Goal: Communication & Community: Answer question/provide support

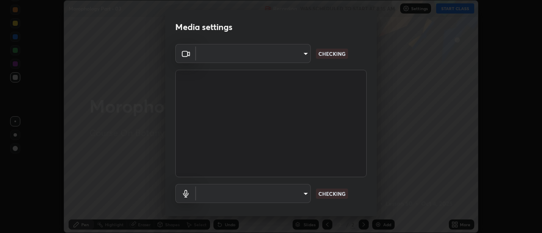
scroll to position [233, 542]
type input "6db99b6eec43879c9c37220b589585cee9a8a2a9ecad64e3b740b2de92d68dc4"
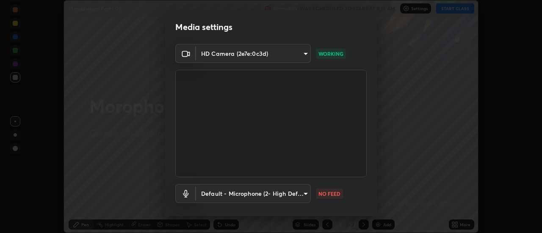
click at [289, 199] on body "Erase all Morophology Part - 03 Recording WAS SCHEDULED TO START AT 8:15 AM Set…" at bounding box center [271, 116] width 542 height 233
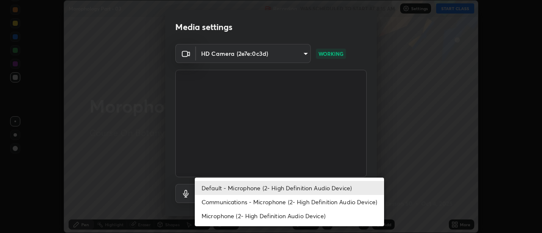
click at [267, 201] on li "Communications - Microphone (2- High Definition Audio Device)" at bounding box center [289, 202] width 189 height 14
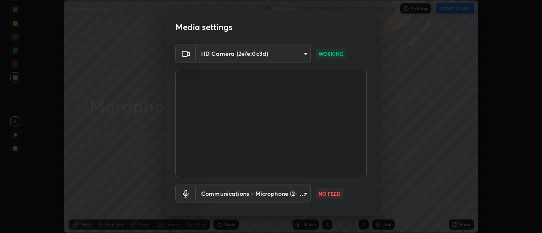
click at [287, 191] on body "Erase all Morophology Part - 03 Recording WAS SCHEDULED TO START AT 8:15 AM Set…" at bounding box center [271, 116] width 542 height 233
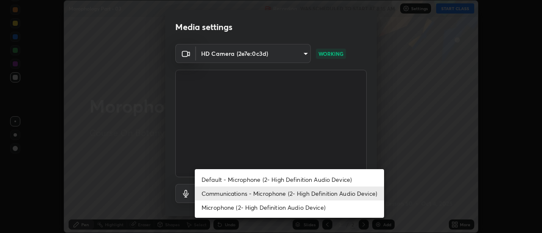
click at [284, 177] on li "Default - Microphone (2- High Definition Audio Device)" at bounding box center [289, 180] width 189 height 14
type input "default"
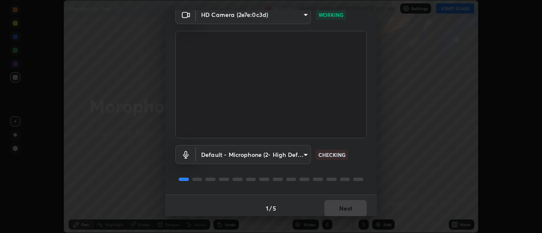
scroll to position [44, 0]
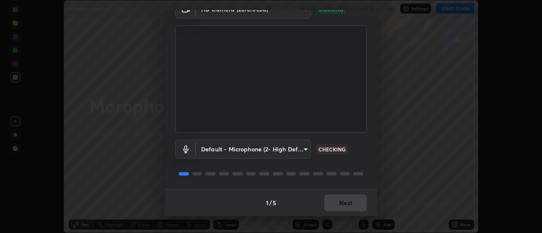
click at [344, 205] on div "1 / 5 Next" at bounding box center [271, 202] width 212 height 27
click at [345, 208] on div "1 / 5 Next" at bounding box center [271, 202] width 212 height 27
click at [347, 203] on div "1 / 5 Next" at bounding box center [271, 202] width 212 height 27
click at [343, 203] on button "Next" at bounding box center [346, 203] width 42 height 17
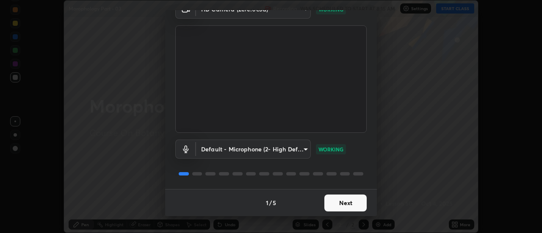
scroll to position [0, 0]
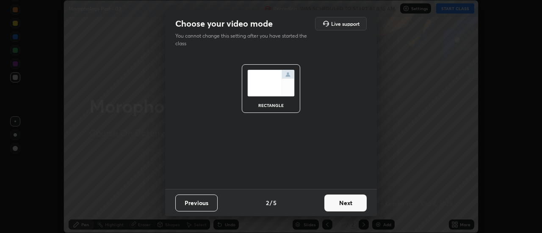
click at [345, 207] on button "Next" at bounding box center [346, 203] width 42 height 17
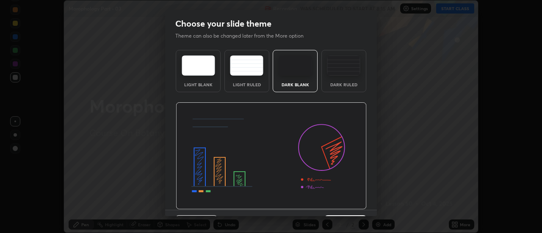
scroll to position [21, 0]
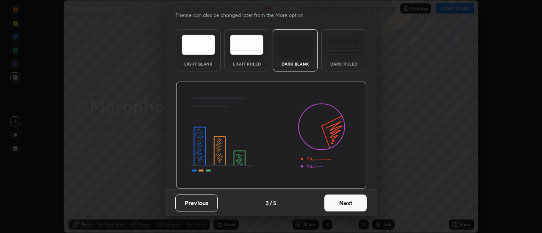
click at [341, 207] on button "Next" at bounding box center [346, 203] width 42 height 17
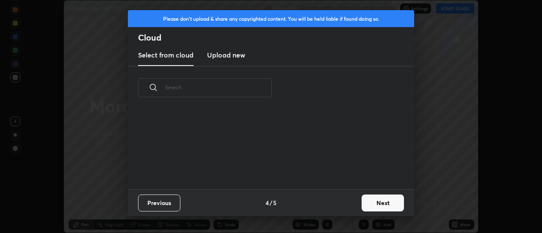
scroll to position [0, 0]
click at [230, 58] on h3 "Upload new" at bounding box center [226, 55] width 38 height 10
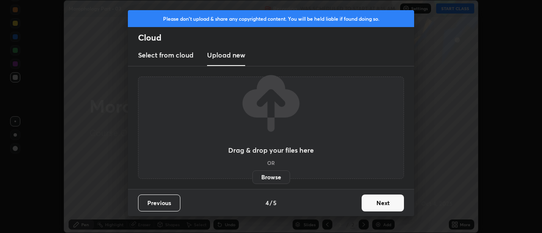
click at [259, 180] on label "Browse" at bounding box center [272, 178] width 38 height 14
click at [253, 180] on input "Browse" at bounding box center [253, 178] width 0 height 14
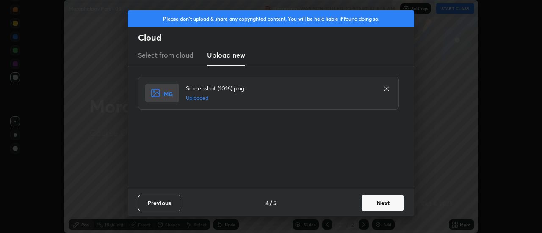
click at [384, 203] on button "Next" at bounding box center [383, 203] width 42 height 17
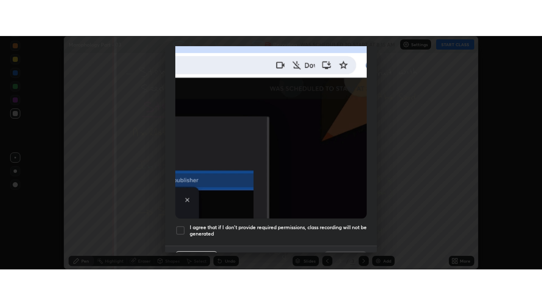
scroll to position [217, 0]
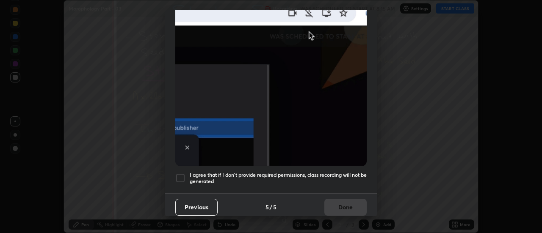
click at [182, 175] on div at bounding box center [180, 178] width 10 height 10
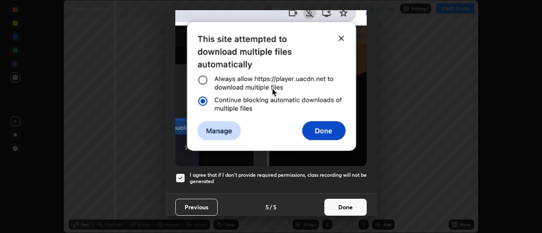
click at [342, 204] on button "Done" at bounding box center [346, 207] width 42 height 17
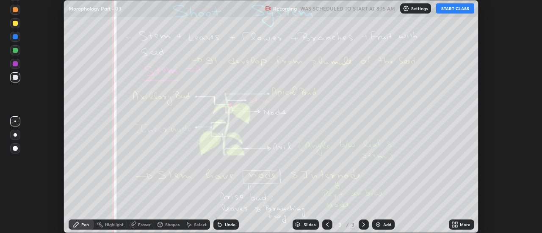
click at [461, 225] on div "More" at bounding box center [465, 225] width 11 height 4
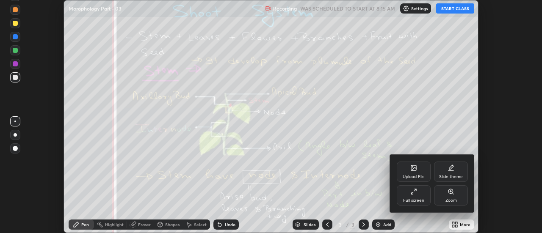
click at [419, 171] on div "Upload File" at bounding box center [414, 172] width 34 height 20
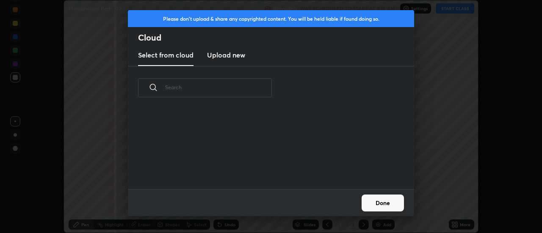
click at [230, 60] on new "Upload new" at bounding box center [226, 55] width 38 height 21
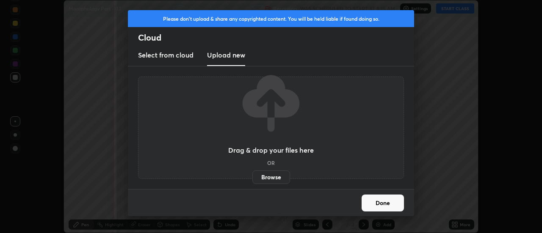
click at [267, 175] on label "Browse" at bounding box center [272, 178] width 38 height 14
click at [253, 175] on input "Browse" at bounding box center [253, 178] width 0 height 14
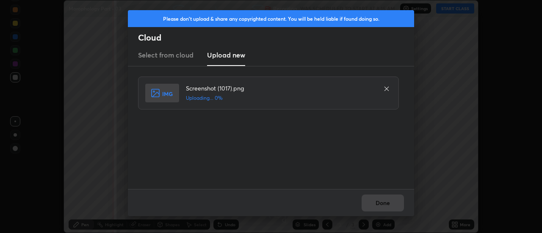
click at [385, 203] on div "Done" at bounding box center [271, 202] width 286 height 27
click at [380, 206] on div "Done" at bounding box center [271, 202] width 286 height 27
click at [379, 205] on div "Done" at bounding box center [271, 202] width 286 height 27
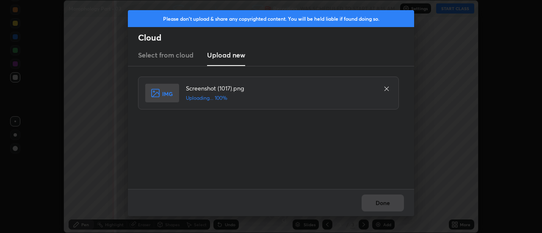
click at [379, 205] on button "Done" at bounding box center [383, 203] width 42 height 17
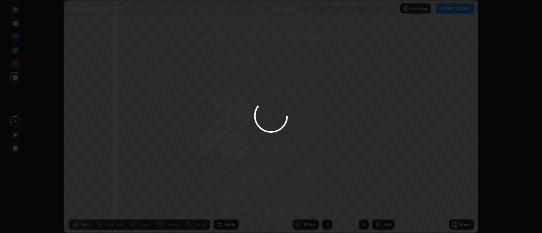
click at [379, 206] on button "Done" at bounding box center [383, 203] width 42 height 17
click at [379, 206] on div at bounding box center [271, 116] width 542 height 233
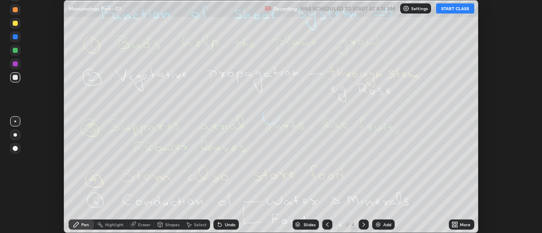
click at [458, 226] on icon at bounding box center [457, 226] width 2 height 2
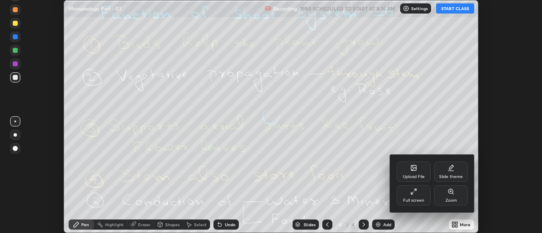
click at [418, 169] on div "Upload File" at bounding box center [414, 172] width 34 height 20
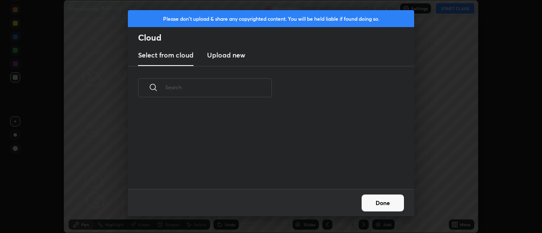
click at [227, 56] on h3 "Upload new" at bounding box center [226, 55] width 38 height 10
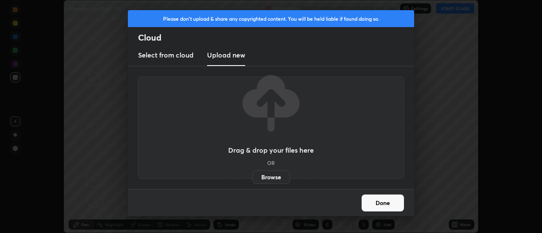
click at [275, 183] on label "Browse" at bounding box center [272, 178] width 38 height 14
click at [253, 183] on input "Browse" at bounding box center [253, 178] width 0 height 14
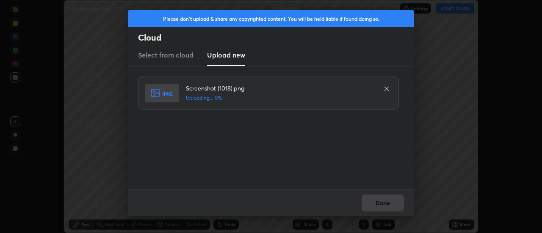
click at [392, 204] on div "Done" at bounding box center [271, 202] width 286 height 27
click at [388, 205] on div "Done" at bounding box center [271, 202] width 286 height 27
click at [383, 205] on div "Done" at bounding box center [271, 202] width 286 height 27
click at [380, 205] on div "Done" at bounding box center [271, 202] width 286 height 27
click at [381, 204] on button "Done" at bounding box center [383, 203] width 42 height 17
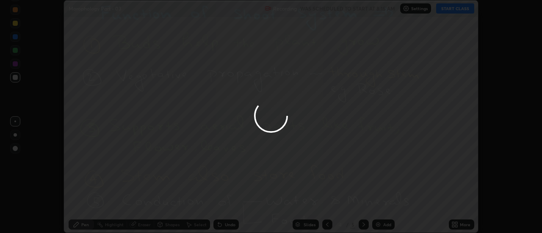
click at [383, 205] on button "Done" at bounding box center [383, 203] width 42 height 17
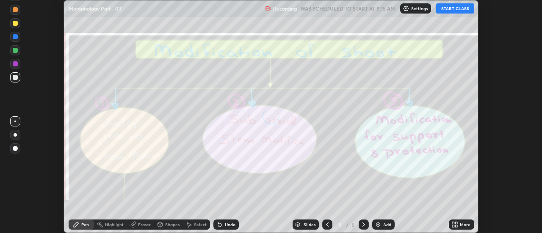
click at [463, 226] on div "More" at bounding box center [465, 225] width 11 height 4
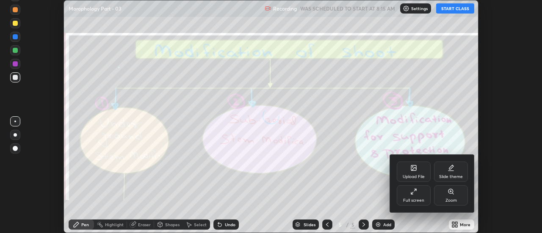
click at [420, 176] on div "Upload File" at bounding box center [414, 177] width 22 height 4
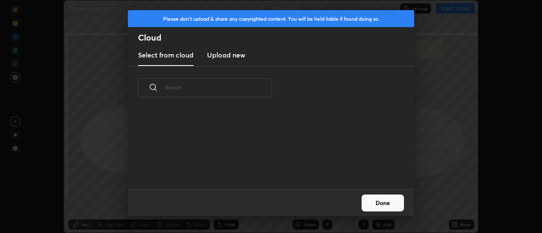
click at [228, 56] on h3 "Upload new" at bounding box center [226, 55] width 38 height 10
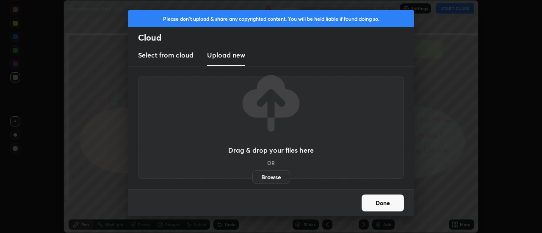
click at [273, 175] on label "Browse" at bounding box center [272, 178] width 38 height 14
click at [253, 175] on input "Browse" at bounding box center [253, 178] width 0 height 14
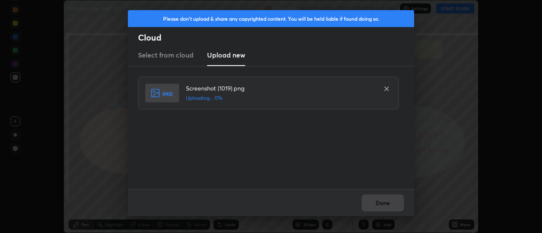
click at [386, 203] on div "Done" at bounding box center [271, 202] width 286 height 27
click at [383, 201] on div "Done" at bounding box center [271, 202] width 286 height 27
click at [384, 203] on div "Done" at bounding box center [271, 202] width 286 height 27
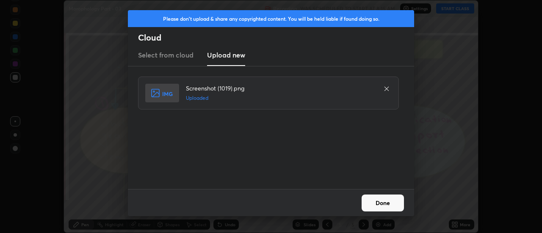
click at [382, 201] on button "Done" at bounding box center [383, 203] width 42 height 17
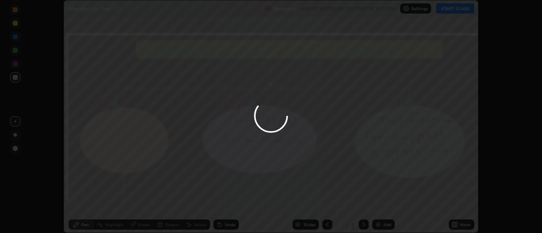
click at [383, 203] on div at bounding box center [271, 116] width 542 height 233
click at [454, 223] on icon at bounding box center [454, 223] width 2 height 2
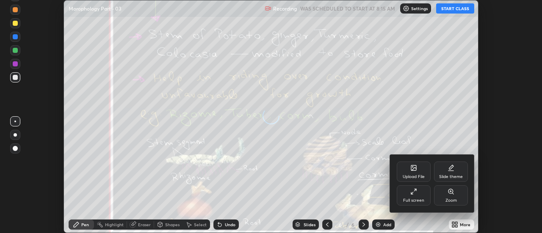
click at [420, 176] on div "Upload File" at bounding box center [414, 177] width 22 height 4
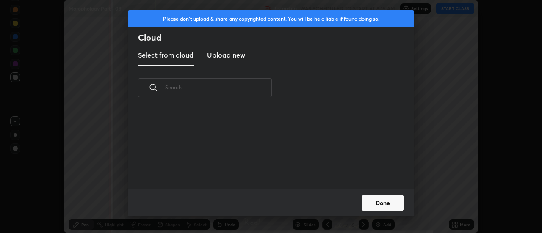
click at [226, 56] on h3 "Upload new" at bounding box center [226, 55] width 38 height 10
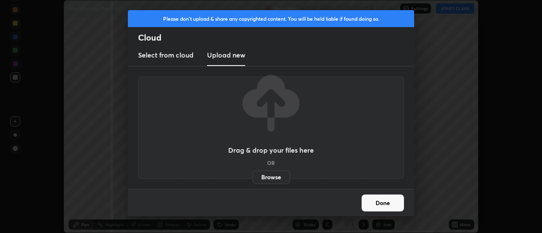
click at [269, 177] on label "Browse" at bounding box center [272, 178] width 38 height 14
click at [253, 177] on input "Browse" at bounding box center [253, 178] width 0 height 14
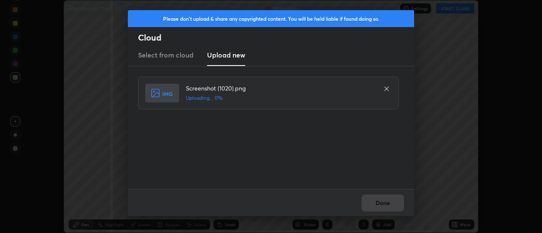
click at [390, 204] on div "Done" at bounding box center [271, 202] width 286 height 27
click at [386, 205] on div "Done" at bounding box center [271, 202] width 286 height 27
click at [383, 206] on div "Done" at bounding box center [271, 202] width 286 height 27
click at [381, 205] on div "Done" at bounding box center [271, 202] width 286 height 27
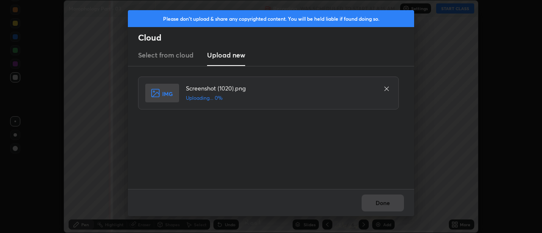
click at [383, 204] on div "Done" at bounding box center [271, 202] width 286 height 27
click at [381, 203] on button "Done" at bounding box center [383, 203] width 42 height 17
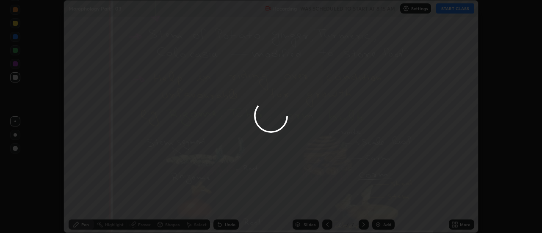
click at [383, 204] on div at bounding box center [271, 116] width 542 height 233
click at [464, 226] on div "More" at bounding box center [465, 225] width 11 height 4
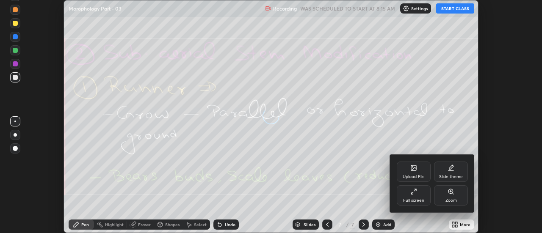
click at [419, 172] on div "Upload File" at bounding box center [414, 172] width 34 height 20
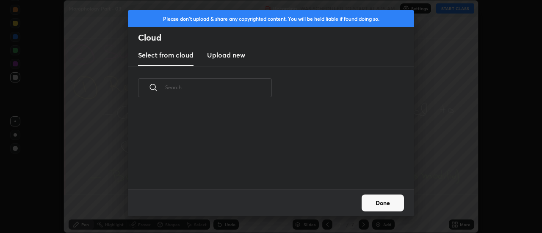
click at [225, 56] on h3 "Upload new" at bounding box center [226, 55] width 38 height 10
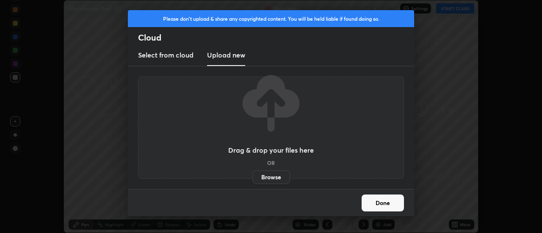
click at [268, 176] on label "Browse" at bounding box center [272, 178] width 38 height 14
click at [253, 176] on input "Browse" at bounding box center [253, 178] width 0 height 14
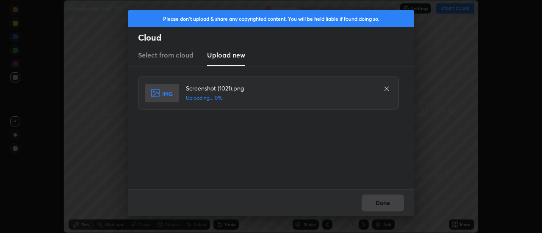
click at [384, 205] on div "Done" at bounding box center [271, 202] width 286 height 27
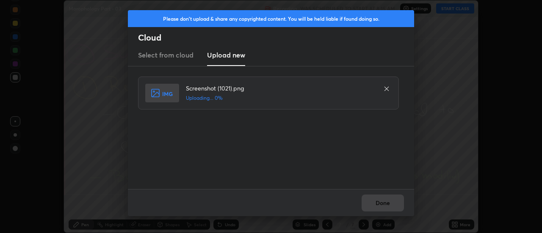
click at [384, 205] on div "Done" at bounding box center [271, 202] width 286 height 27
click at [384, 205] on button "Done" at bounding box center [383, 203] width 42 height 17
click at [381, 205] on button "Done" at bounding box center [383, 203] width 42 height 17
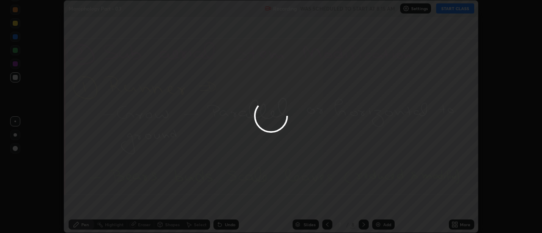
click at [379, 205] on div at bounding box center [271, 116] width 542 height 233
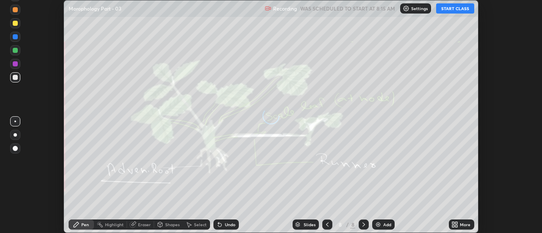
click at [456, 227] on icon at bounding box center [457, 226] width 2 height 2
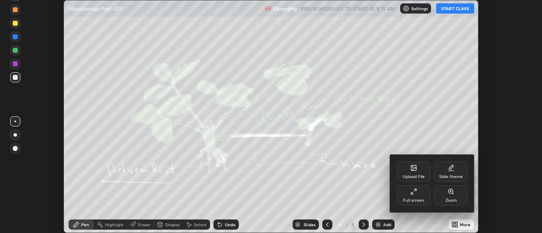
click at [417, 171] on icon at bounding box center [414, 168] width 7 height 7
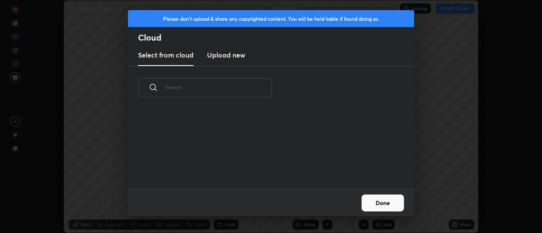
click at [223, 58] on h3 "Upload new" at bounding box center [226, 55] width 38 height 10
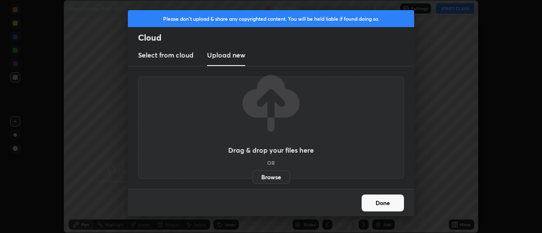
click at [266, 180] on label "Browse" at bounding box center [272, 178] width 38 height 14
click at [253, 180] on input "Browse" at bounding box center [253, 178] width 0 height 14
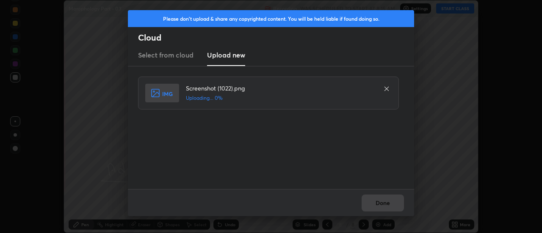
click at [381, 203] on div "Done" at bounding box center [271, 202] width 286 height 27
click at [382, 205] on div "Done" at bounding box center [271, 202] width 286 height 27
click at [383, 206] on div "Done" at bounding box center [271, 202] width 286 height 27
click at [383, 206] on button "Done" at bounding box center [383, 203] width 42 height 17
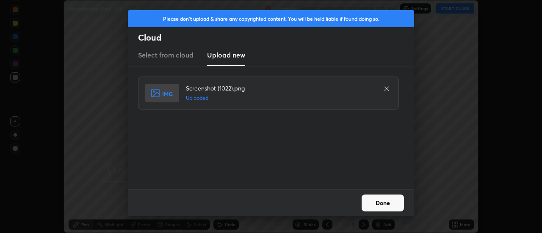
click at [383, 206] on button "Done" at bounding box center [383, 203] width 42 height 17
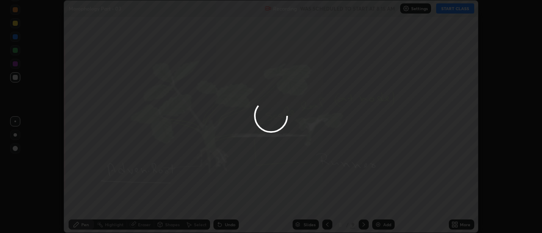
click at [381, 204] on div at bounding box center [271, 116] width 542 height 233
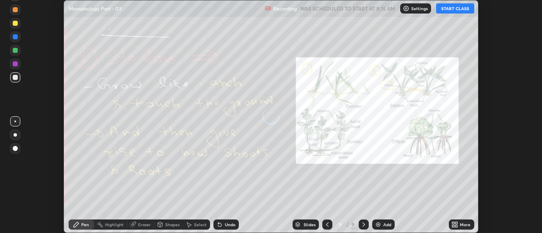
click at [460, 224] on div "More" at bounding box center [461, 225] width 25 height 10
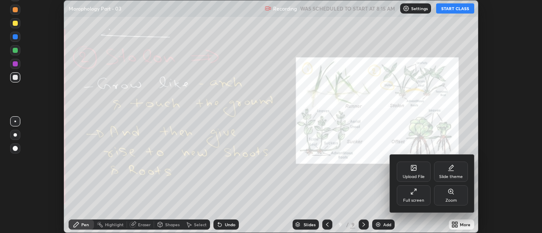
click at [419, 171] on div "Upload File" at bounding box center [414, 172] width 34 height 20
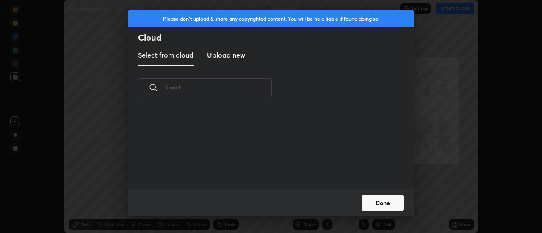
click at [222, 58] on h3 "Upload new" at bounding box center [226, 55] width 38 height 10
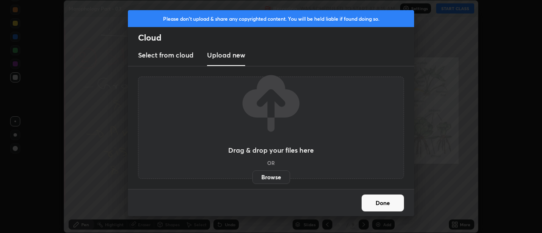
click at [271, 178] on label "Browse" at bounding box center [272, 178] width 38 height 14
click at [253, 178] on input "Browse" at bounding box center [253, 178] width 0 height 14
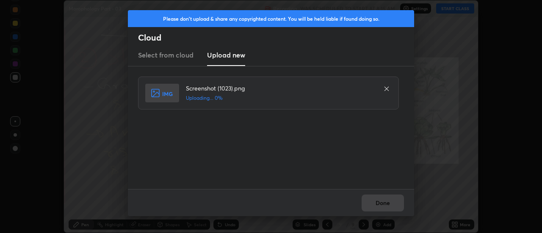
click at [386, 202] on div "Done" at bounding box center [271, 202] width 286 height 27
click at [384, 203] on div "Done" at bounding box center [271, 202] width 286 height 27
click at [385, 205] on div "Done" at bounding box center [271, 202] width 286 height 27
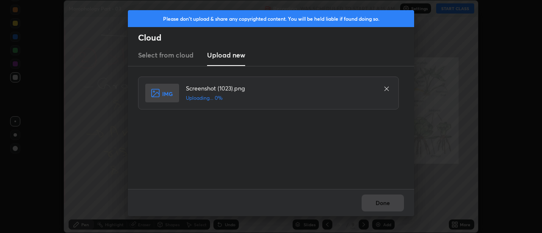
click at [383, 204] on div "Done" at bounding box center [271, 202] width 286 height 27
click at [381, 203] on button "Done" at bounding box center [383, 203] width 42 height 17
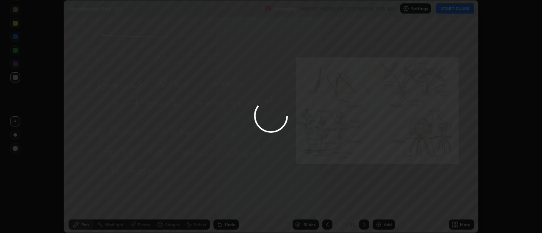
click at [381, 203] on button "Done" at bounding box center [383, 203] width 42 height 17
click at [381, 203] on div at bounding box center [271, 116] width 542 height 233
click at [464, 225] on div at bounding box center [271, 116] width 542 height 233
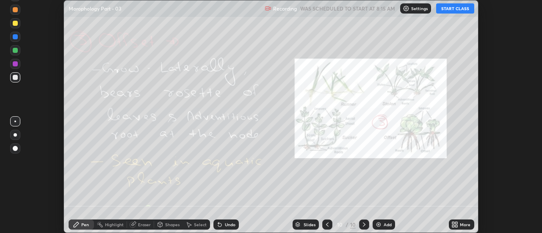
click at [458, 225] on icon at bounding box center [457, 226] width 2 height 2
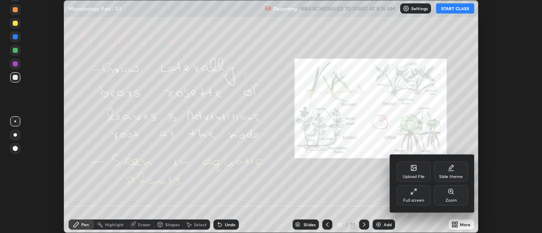
click at [421, 172] on div "Upload File" at bounding box center [414, 172] width 34 height 20
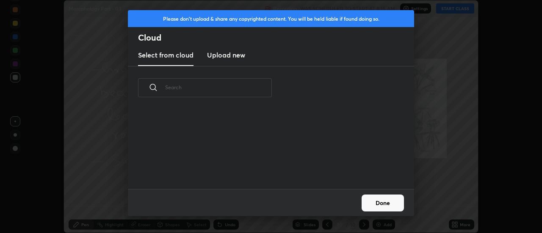
click at [230, 60] on h3 "Upload new" at bounding box center [226, 55] width 38 height 10
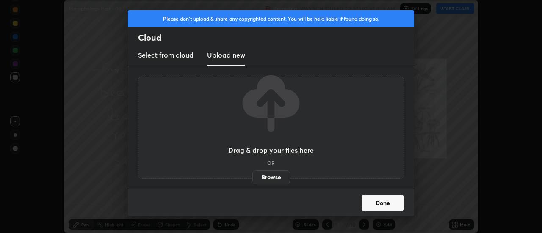
click at [277, 176] on label "Browse" at bounding box center [272, 178] width 38 height 14
click at [253, 176] on input "Browse" at bounding box center [253, 178] width 0 height 14
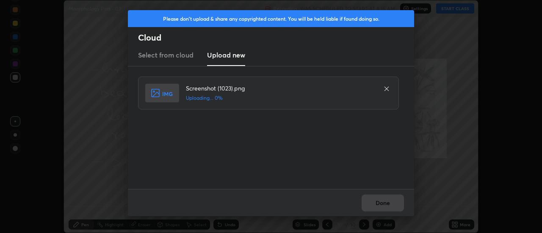
click at [384, 203] on div "Done" at bounding box center [271, 202] width 286 height 27
click at [384, 206] on div "Done" at bounding box center [271, 202] width 286 height 27
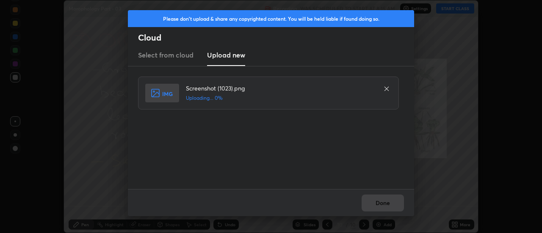
click at [384, 206] on div "Done" at bounding box center [271, 202] width 286 height 27
click at [384, 204] on div "Done" at bounding box center [271, 202] width 286 height 27
click at [386, 203] on div "Done" at bounding box center [271, 202] width 286 height 27
click at [384, 204] on button "Done" at bounding box center [383, 203] width 42 height 17
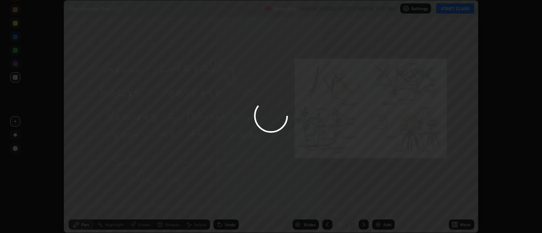
click at [384, 204] on button "Done" at bounding box center [383, 203] width 42 height 17
click at [384, 204] on div at bounding box center [271, 116] width 542 height 233
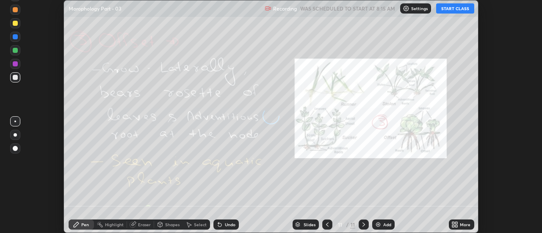
click at [458, 223] on icon at bounding box center [457, 223] width 2 height 2
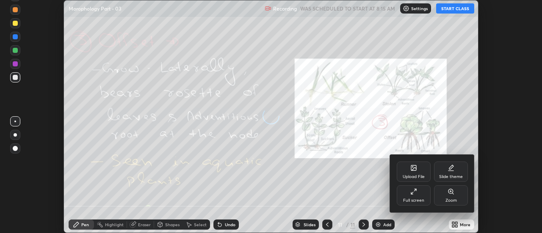
click at [419, 172] on div "Upload File" at bounding box center [414, 172] width 34 height 20
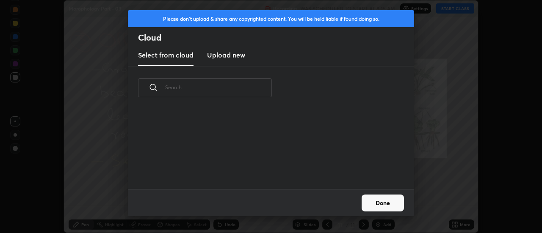
click at [225, 58] on h3 "Upload new" at bounding box center [226, 55] width 38 height 10
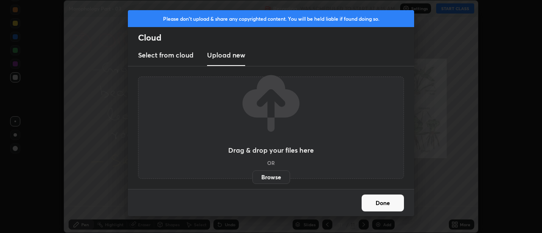
click at [268, 175] on label "Browse" at bounding box center [272, 178] width 38 height 14
click at [253, 175] on input "Browse" at bounding box center [253, 178] width 0 height 14
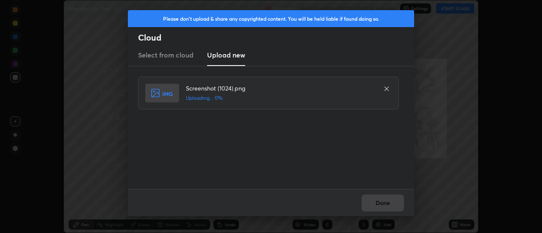
click at [386, 203] on div "Done" at bounding box center [271, 202] width 286 height 27
click at [383, 203] on div "Done" at bounding box center [271, 202] width 286 height 27
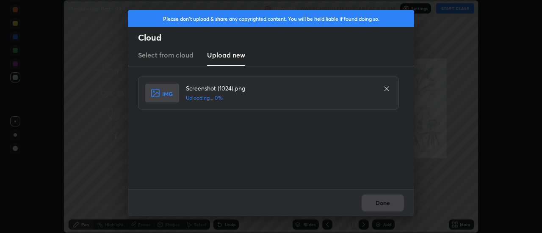
click at [383, 203] on div "Done" at bounding box center [271, 202] width 286 height 27
click at [380, 205] on button "Done" at bounding box center [383, 203] width 42 height 17
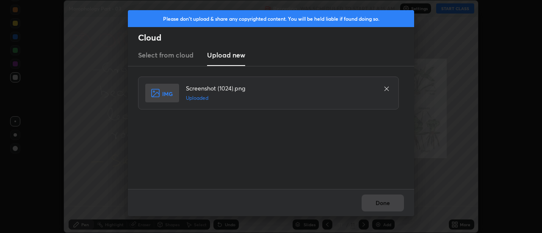
click at [380, 205] on button "Done" at bounding box center [383, 203] width 42 height 17
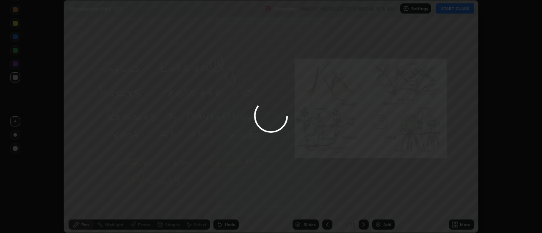
click at [381, 203] on button "Done" at bounding box center [383, 203] width 42 height 17
click at [385, 205] on div at bounding box center [271, 116] width 542 height 233
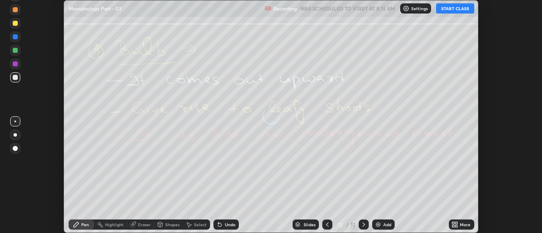
click at [457, 226] on icon at bounding box center [457, 226] width 2 height 2
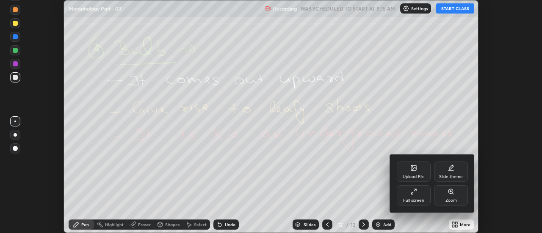
click at [416, 171] on icon at bounding box center [413, 168] width 5 height 5
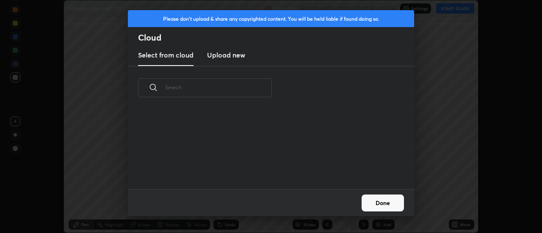
click at [225, 58] on h3 "Upload new" at bounding box center [226, 55] width 38 height 10
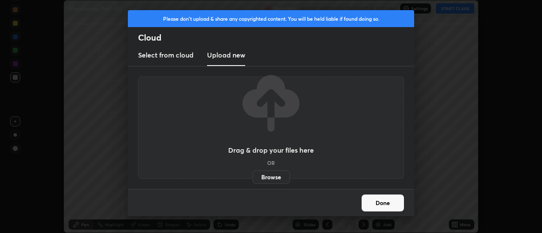
click at [272, 178] on label "Browse" at bounding box center [272, 178] width 38 height 14
click at [253, 178] on input "Browse" at bounding box center [253, 178] width 0 height 14
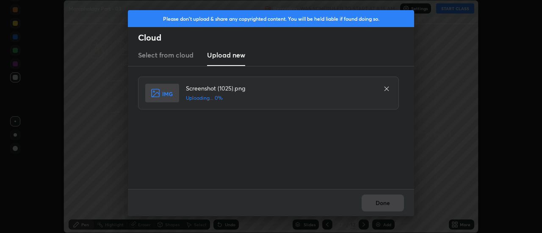
click at [385, 203] on div "Done" at bounding box center [271, 202] width 286 height 27
click at [383, 203] on div "Done" at bounding box center [271, 202] width 286 height 27
click at [381, 203] on div "Done" at bounding box center [271, 202] width 286 height 27
click at [381, 203] on button "Done" at bounding box center [383, 203] width 42 height 17
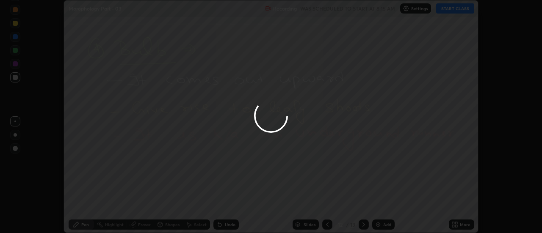
click at [381, 203] on button "Done" at bounding box center [383, 203] width 42 height 17
click at [383, 203] on button "Done" at bounding box center [383, 203] width 42 height 17
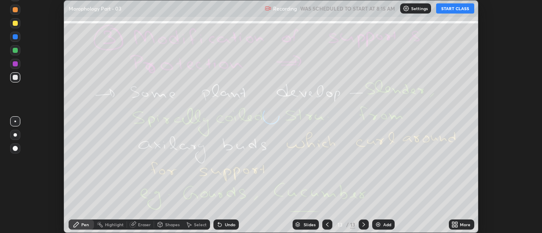
click at [461, 224] on div "More" at bounding box center [465, 225] width 11 height 4
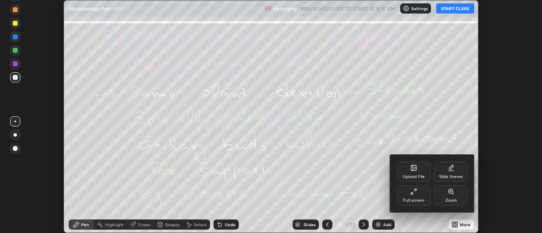
click at [423, 170] on div "Upload File" at bounding box center [414, 172] width 34 height 20
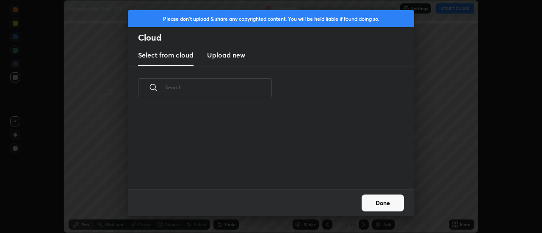
click at [226, 58] on h3 "Upload new" at bounding box center [226, 55] width 38 height 10
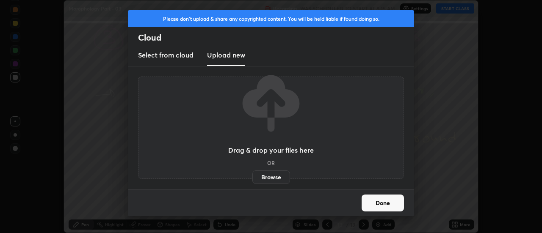
click at [271, 175] on label "Browse" at bounding box center [272, 178] width 38 height 14
click at [253, 175] on input "Browse" at bounding box center [253, 178] width 0 height 14
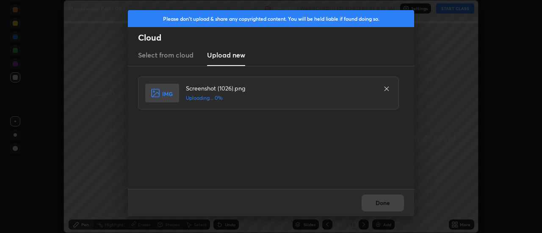
click at [391, 201] on div "Done" at bounding box center [271, 202] width 286 height 27
click at [389, 203] on div "Done" at bounding box center [271, 202] width 286 height 27
click at [387, 205] on div "Done" at bounding box center [271, 202] width 286 height 27
click at [386, 203] on div "Done" at bounding box center [271, 202] width 286 height 27
click at [384, 203] on div "Done" at bounding box center [271, 202] width 286 height 27
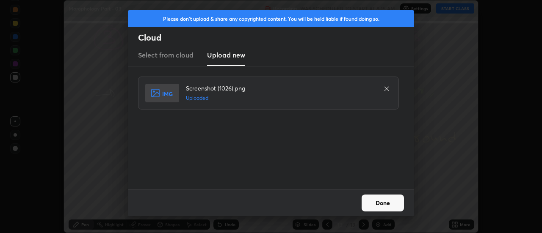
click at [386, 203] on button "Done" at bounding box center [383, 203] width 42 height 17
click at [384, 202] on button "Done" at bounding box center [383, 203] width 42 height 17
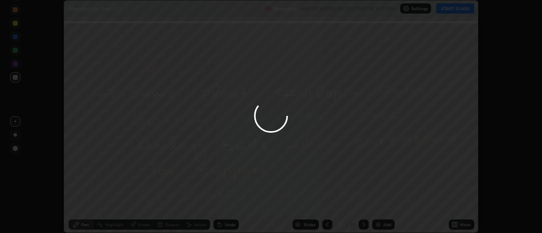
click at [382, 202] on button "Done" at bounding box center [383, 203] width 42 height 17
click at [457, 225] on icon at bounding box center [457, 226] width 2 height 2
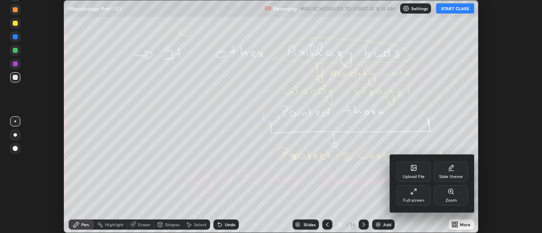
click at [417, 175] on div "Upload File" at bounding box center [414, 177] width 22 height 4
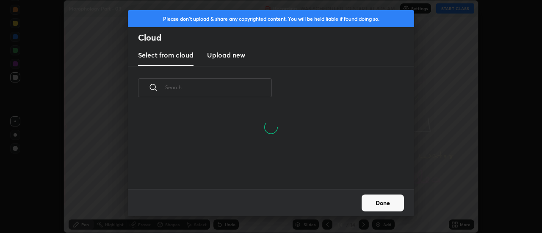
click at [226, 58] on h3 "Upload new" at bounding box center [226, 55] width 38 height 10
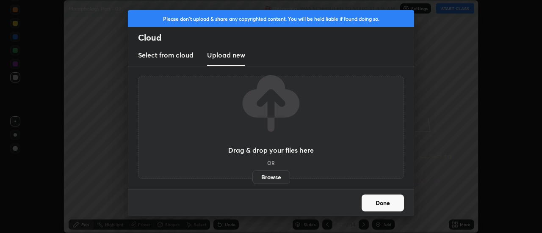
click at [275, 178] on label "Browse" at bounding box center [272, 178] width 38 height 14
click at [253, 178] on input "Browse" at bounding box center [253, 178] width 0 height 14
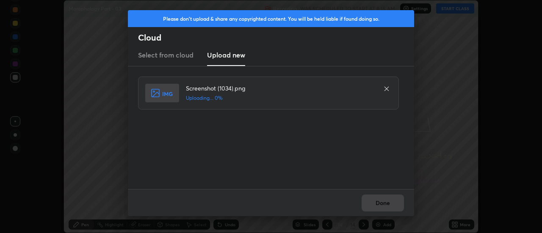
click at [386, 204] on div "Done" at bounding box center [271, 202] width 286 height 27
click at [383, 203] on div "Done" at bounding box center [271, 202] width 286 height 27
click at [385, 205] on div "Done" at bounding box center [271, 202] width 286 height 27
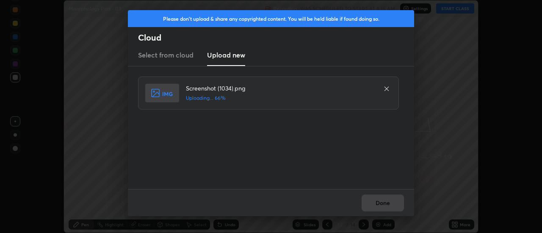
click at [385, 205] on div "Done" at bounding box center [271, 202] width 286 height 27
click at [381, 205] on button "Done" at bounding box center [383, 203] width 42 height 17
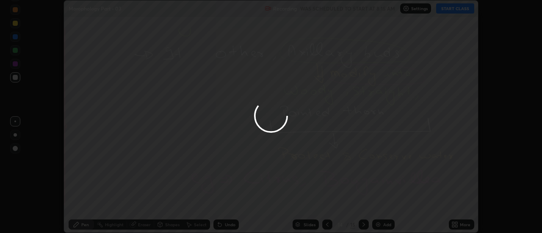
click at [381, 205] on div at bounding box center [271, 116] width 542 height 233
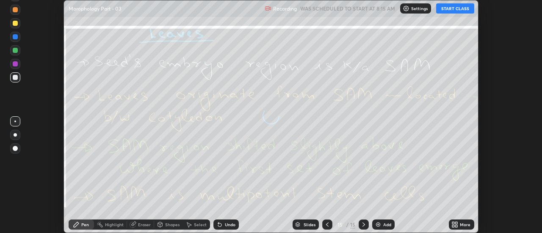
click at [460, 226] on div "More" at bounding box center [461, 225] width 25 height 10
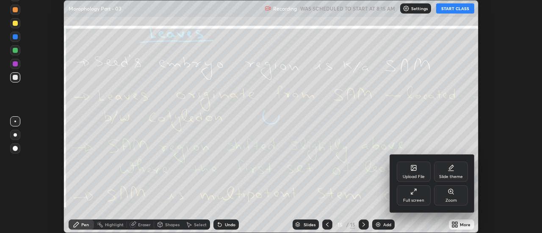
click at [419, 172] on div "Upload File" at bounding box center [414, 172] width 34 height 20
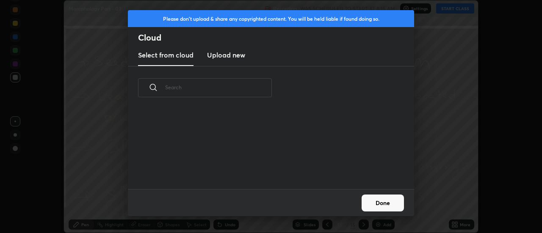
click at [226, 55] on h3 "Upload new" at bounding box center [226, 55] width 38 height 10
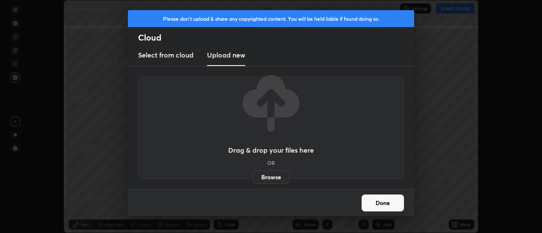
click at [276, 175] on label "Browse" at bounding box center [272, 178] width 38 height 14
click at [253, 175] on input "Browse" at bounding box center [253, 178] width 0 height 14
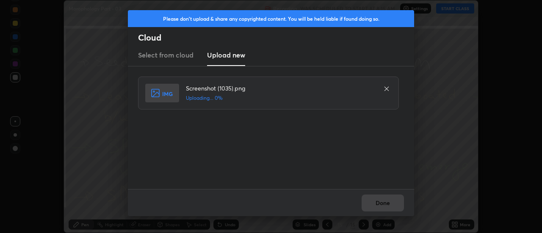
click at [389, 203] on div "Done" at bounding box center [271, 202] width 286 height 27
click at [388, 205] on div "Done" at bounding box center [271, 202] width 286 height 27
click at [386, 206] on div "Done" at bounding box center [271, 202] width 286 height 27
click at [384, 205] on div "Done" at bounding box center [271, 202] width 286 height 27
click at [383, 204] on div "Done" at bounding box center [271, 202] width 286 height 27
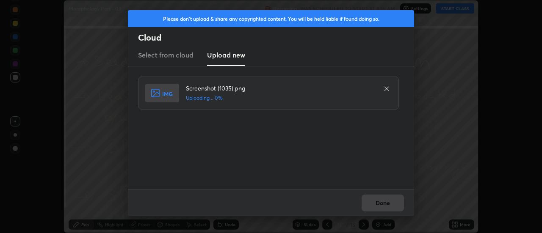
click at [383, 204] on div "Done" at bounding box center [271, 202] width 286 height 27
click at [383, 204] on button "Done" at bounding box center [383, 203] width 42 height 17
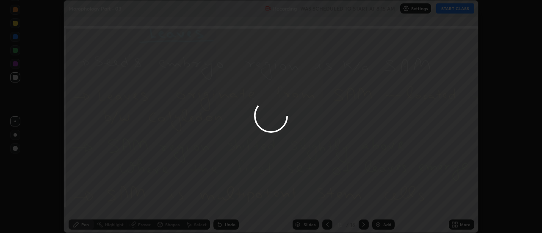
click at [383, 204] on div at bounding box center [271, 116] width 542 height 233
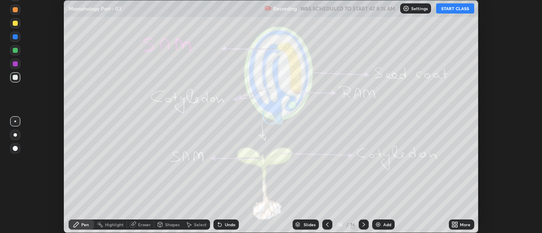
click at [459, 225] on div "More" at bounding box center [461, 225] width 25 height 10
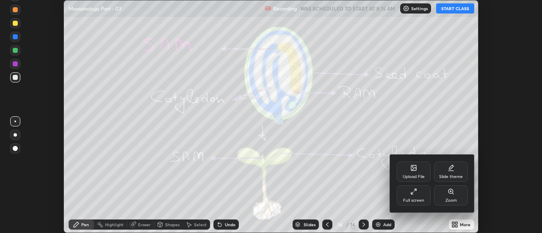
click at [420, 175] on div "Upload File" at bounding box center [414, 177] width 22 height 4
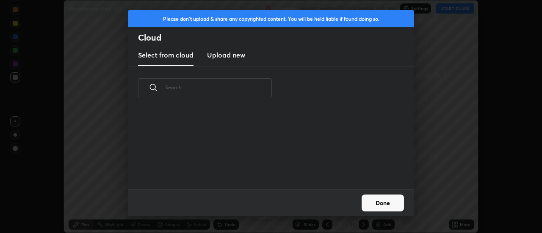
click at [223, 55] on h3 "Upload new" at bounding box center [226, 55] width 38 height 10
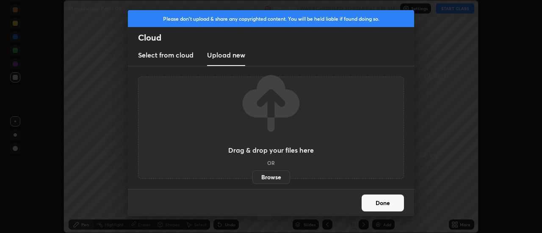
click at [271, 179] on label "Browse" at bounding box center [272, 178] width 38 height 14
click at [253, 179] on input "Browse" at bounding box center [253, 178] width 0 height 14
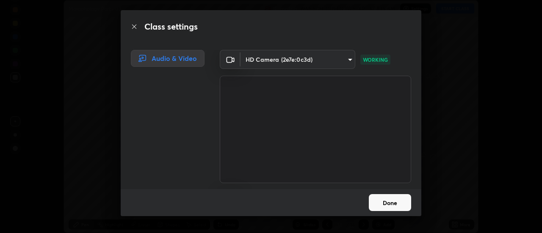
click at [390, 203] on button "Done" at bounding box center [390, 202] width 42 height 17
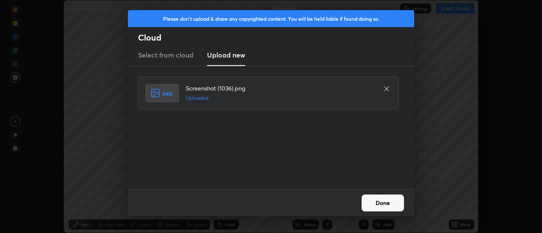
click at [384, 204] on button "Done" at bounding box center [383, 203] width 42 height 17
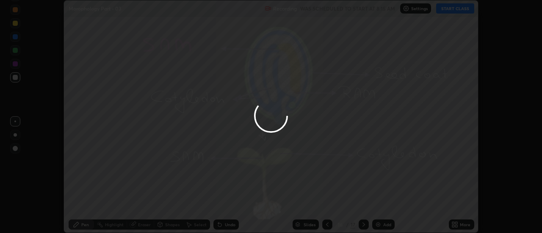
click at [460, 225] on div "More" at bounding box center [461, 225] width 25 height 10
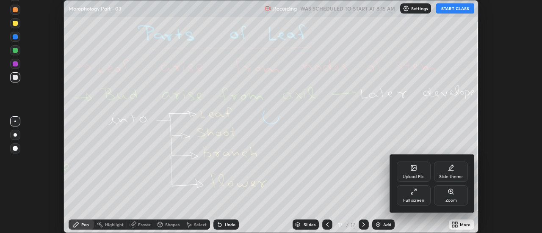
click at [417, 172] on div "Upload File" at bounding box center [414, 172] width 34 height 20
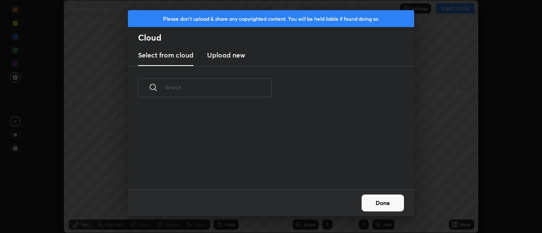
click at [225, 58] on h3 "Upload new" at bounding box center [226, 55] width 38 height 10
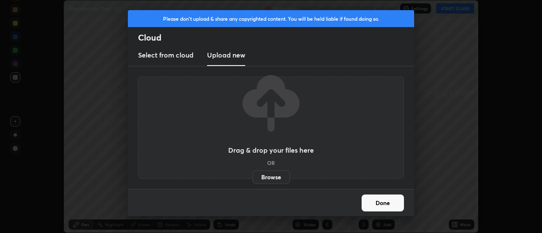
click at [272, 179] on label "Browse" at bounding box center [272, 178] width 38 height 14
click at [253, 179] on input "Browse" at bounding box center [253, 178] width 0 height 14
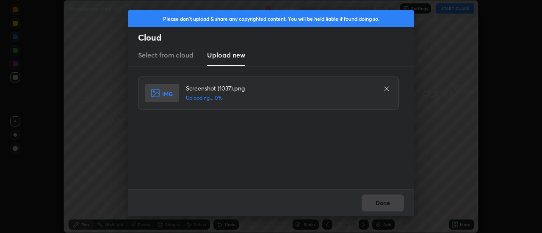
click at [391, 208] on div "Done" at bounding box center [271, 202] width 286 height 27
click at [386, 206] on div "Done" at bounding box center [271, 202] width 286 height 27
click at [380, 205] on div "Done" at bounding box center [271, 202] width 286 height 27
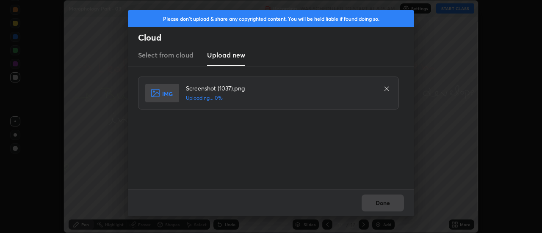
click at [380, 205] on div "Done" at bounding box center [271, 202] width 286 height 27
click at [376, 205] on div "Done" at bounding box center [271, 202] width 286 height 27
click at [376, 205] on button "Done" at bounding box center [383, 203] width 42 height 17
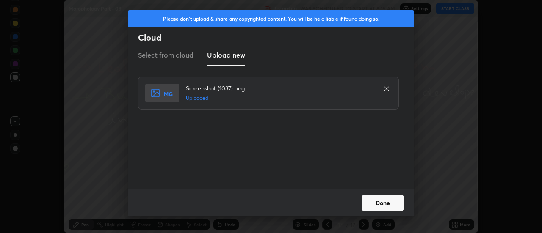
click at [378, 204] on button "Done" at bounding box center [383, 203] width 42 height 17
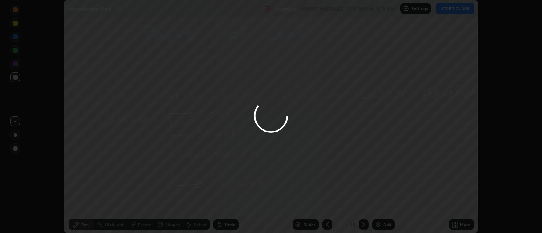
click at [378, 204] on div at bounding box center [271, 116] width 542 height 233
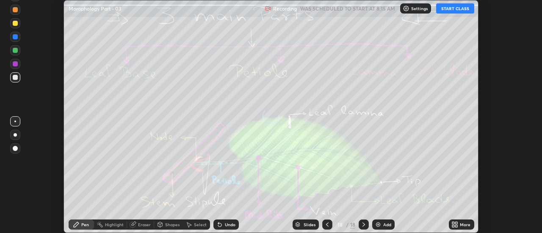
click at [460, 225] on div "More" at bounding box center [461, 225] width 25 height 10
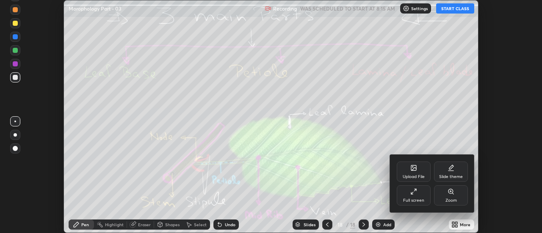
click at [419, 172] on div "Upload File" at bounding box center [414, 172] width 34 height 20
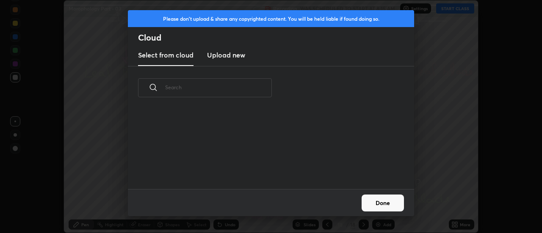
click at [228, 56] on h3 "Upload new" at bounding box center [226, 55] width 38 height 10
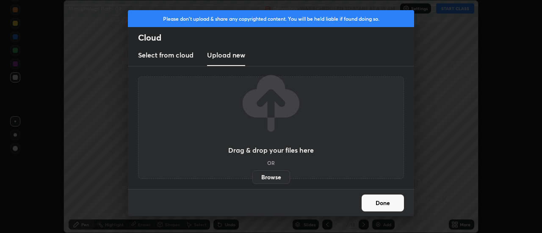
click at [271, 179] on label "Browse" at bounding box center [272, 178] width 38 height 14
click at [253, 179] on input "Browse" at bounding box center [253, 178] width 0 height 14
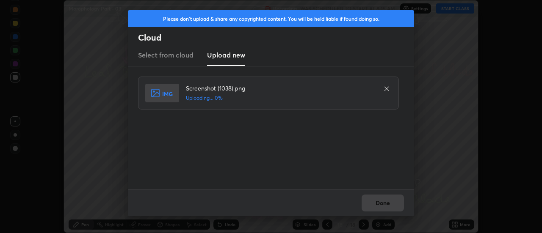
click at [388, 205] on div "Done" at bounding box center [271, 202] width 286 height 27
click at [385, 204] on div "Done" at bounding box center [271, 202] width 286 height 27
click at [383, 202] on button "Done" at bounding box center [383, 203] width 42 height 17
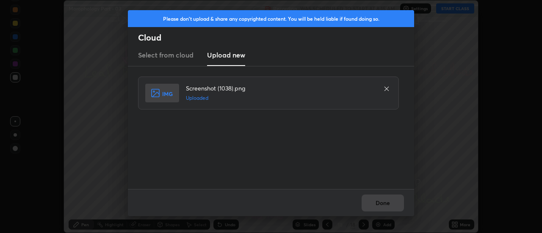
click at [383, 202] on button "Done" at bounding box center [383, 203] width 42 height 17
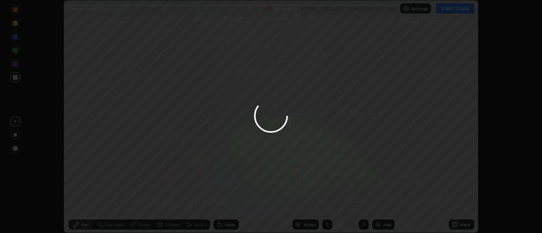
click at [381, 203] on button "Done" at bounding box center [383, 203] width 42 height 17
click at [382, 205] on div at bounding box center [271, 116] width 542 height 233
click at [384, 205] on div at bounding box center [271, 116] width 542 height 233
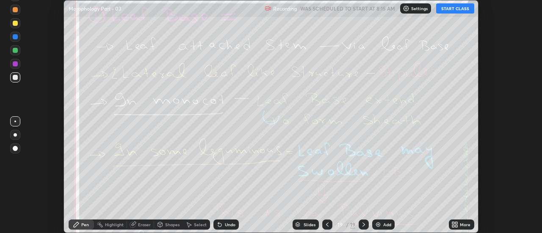
click at [461, 226] on div "More" at bounding box center [465, 225] width 11 height 4
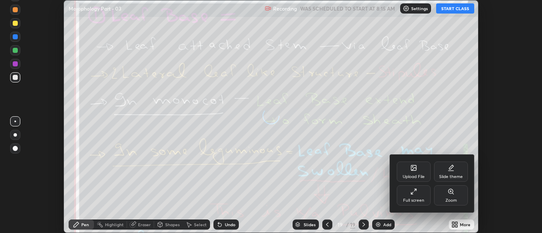
click at [419, 174] on div "Upload File" at bounding box center [414, 172] width 34 height 20
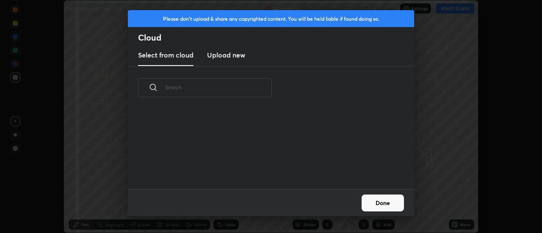
click at [222, 56] on h3 "Upload new" at bounding box center [226, 55] width 38 height 10
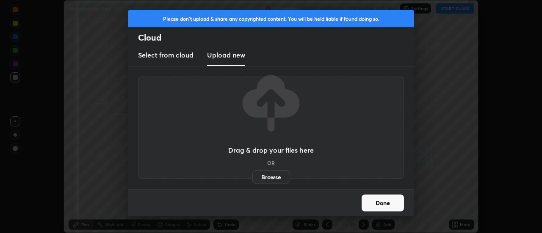
click at [268, 178] on label "Browse" at bounding box center [272, 178] width 38 height 14
click at [253, 178] on input "Browse" at bounding box center [253, 178] width 0 height 14
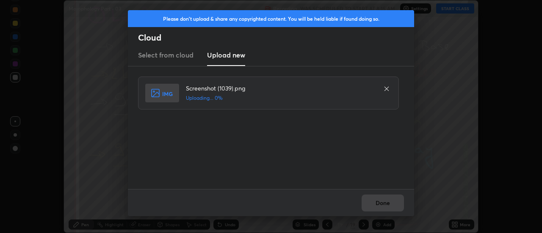
click at [389, 206] on div "Done" at bounding box center [271, 202] width 286 height 27
click at [387, 206] on div "Done" at bounding box center [271, 202] width 286 height 27
click at [385, 208] on div "Done" at bounding box center [271, 202] width 286 height 27
click at [384, 206] on div "Done" at bounding box center [271, 202] width 286 height 27
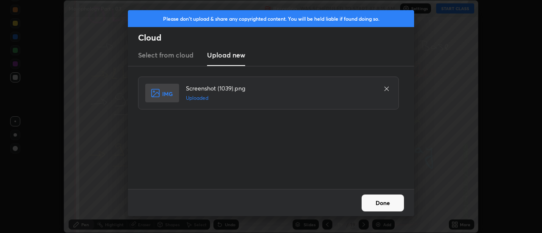
click at [384, 206] on button "Done" at bounding box center [383, 203] width 42 height 17
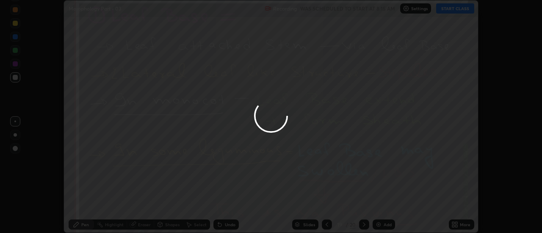
click at [383, 204] on button "Done" at bounding box center [383, 203] width 42 height 17
click at [462, 224] on div "More" at bounding box center [465, 225] width 11 height 4
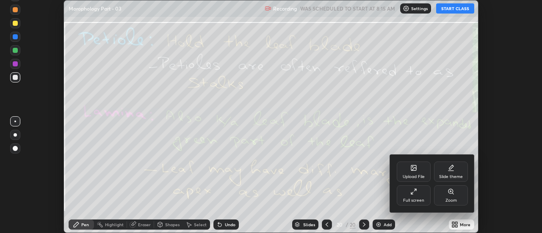
click at [422, 172] on div "Upload File" at bounding box center [414, 172] width 34 height 20
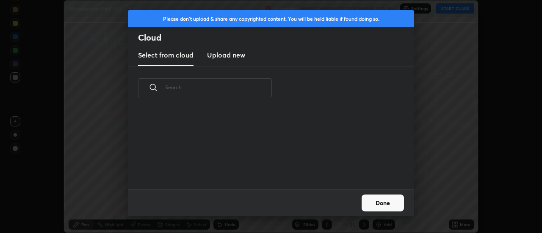
click at [226, 58] on h3 "Upload new" at bounding box center [226, 55] width 38 height 10
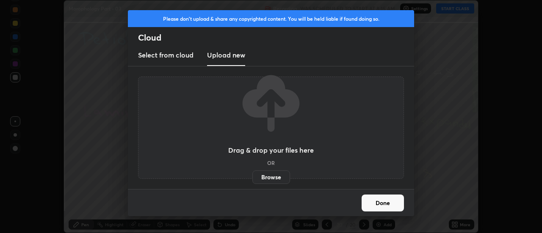
click at [270, 177] on label "Browse" at bounding box center [272, 178] width 38 height 14
click at [253, 177] on input "Browse" at bounding box center [253, 178] width 0 height 14
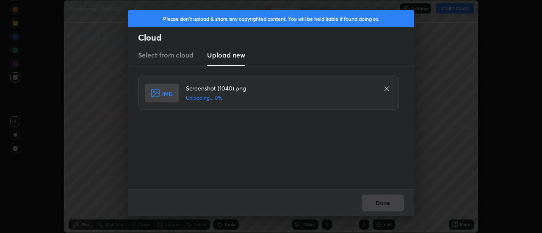
click at [387, 203] on div "Done" at bounding box center [271, 202] width 286 height 27
click at [384, 203] on div "Done" at bounding box center [271, 202] width 286 height 27
click at [382, 204] on div "Done" at bounding box center [271, 202] width 286 height 27
click at [384, 204] on div "Done" at bounding box center [271, 202] width 286 height 27
click at [384, 204] on button "Done" at bounding box center [383, 203] width 42 height 17
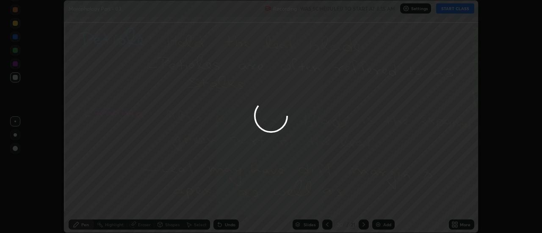
click at [386, 205] on button "Done" at bounding box center [383, 203] width 42 height 17
click at [388, 205] on div at bounding box center [271, 116] width 542 height 233
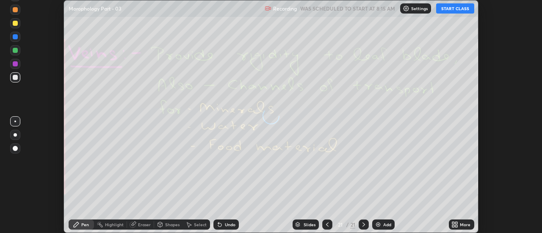
click at [457, 223] on icon at bounding box center [457, 223] width 2 height 2
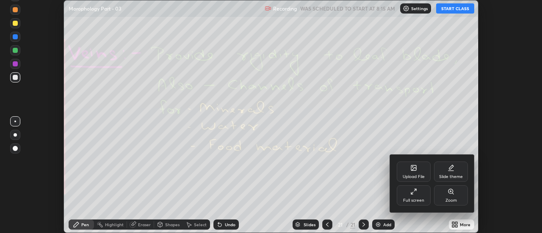
click at [422, 170] on div "Upload File" at bounding box center [414, 172] width 34 height 20
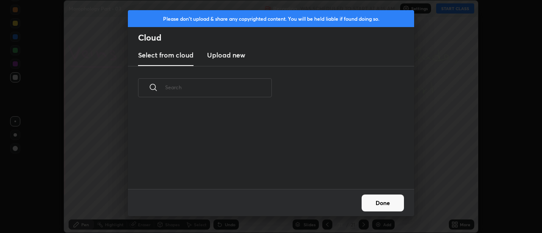
click at [227, 59] on h3 "Upload new" at bounding box center [226, 55] width 38 height 10
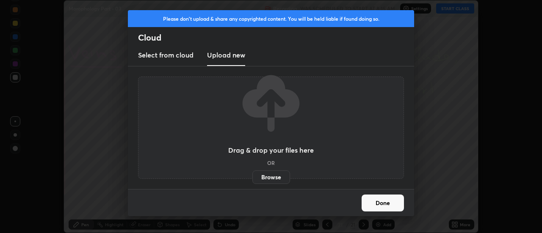
click at [269, 179] on label "Browse" at bounding box center [272, 178] width 38 height 14
click at [253, 179] on input "Browse" at bounding box center [253, 178] width 0 height 14
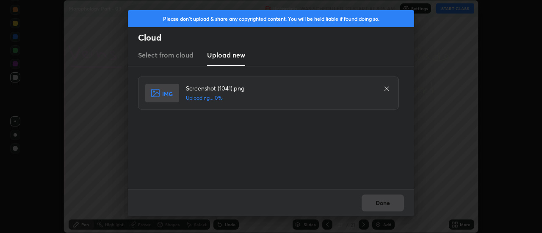
click at [386, 202] on div "Done" at bounding box center [271, 202] width 286 height 27
click at [384, 204] on div "Done" at bounding box center [271, 202] width 286 height 27
click at [382, 205] on div "Done" at bounding box center [271, 202] width 286 height 27
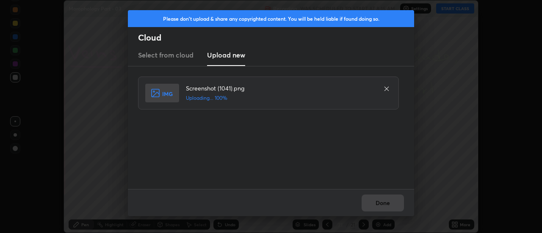
click at [380, 205] on div "Done" at bounding box center [271, 202] width 286 height 27
click at [380, 205] on button "Done" at bounding box center [383, 203] width 42 height 17
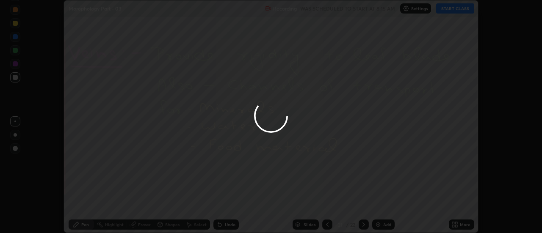
click at [380, 205] on div at bounding box center [271, 116] width 542 height 233
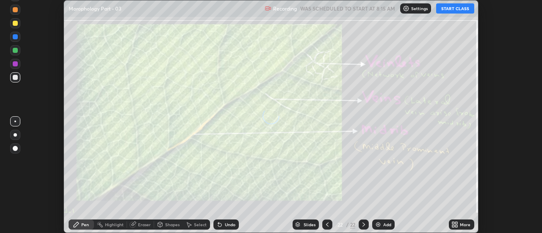
click at [461, 224] on div "More" at bounding box center [465, 225] width 11 height 4
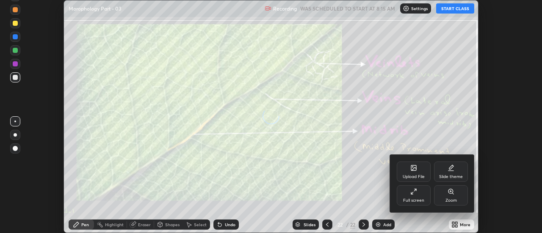
click at [414, 167] on icon at bounding box center [413, 168] width 5 height 5
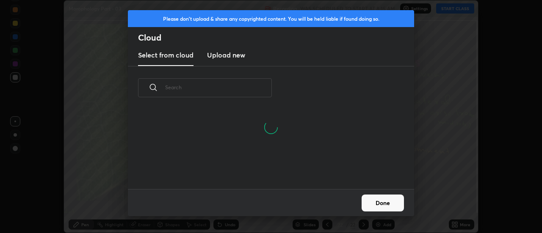
click at [221, 56] on h3 "Upload new" at bounding box center [226, 55] width 38 height 10
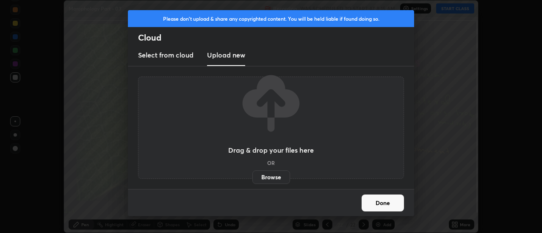
click at [267, 177] on label "Browse" at bounding box center [272, 178] width 38 height 14
click at [253, 177] on input "Browse" at bounding box center [253, 178] width 0 height 14
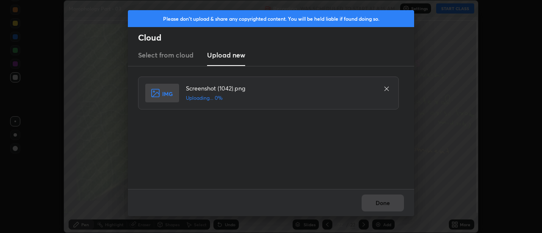
click at [385, 204] on div "Done" at bounding box center [271, 202] width 286 height 27
click at [385, 206] on div "Done" at bounding box center [271, 202] width 286 height 27
click at [384, 204] on div "Done" at bounding box center [271, 202] width 286 height 27
click at [384, 205] on button "Done" at bounding box center [383, 203] width 42 height 17
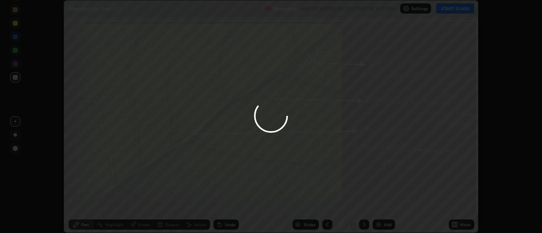
click at [384, 205] on div at bounding box center [271, 116] width 542 height 233
click at [385, 205] on div at bounding box center [271, 116] width 542 height 233
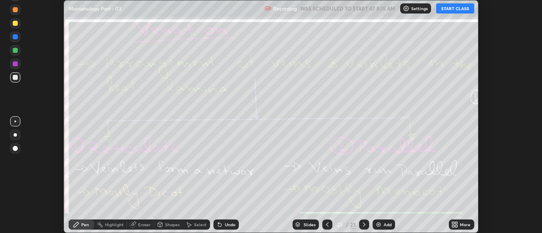
click at [461, 224] on div "More" at bounding box center [465, 225] width 11 height 4
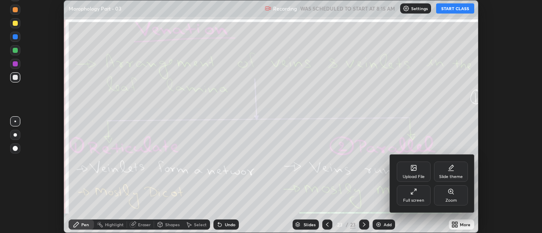
click at [419, 173] on div "Upload File" at bounding box center [414, 172] width 34 height 20
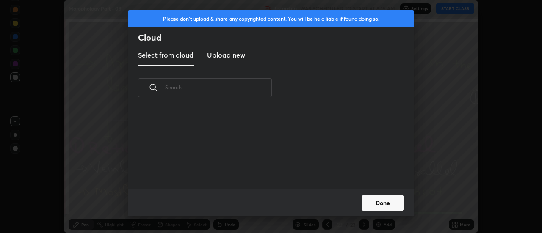
click at [227, 57] on h3 "Upload new" at bounding box center [226, 55] width 38 height 10
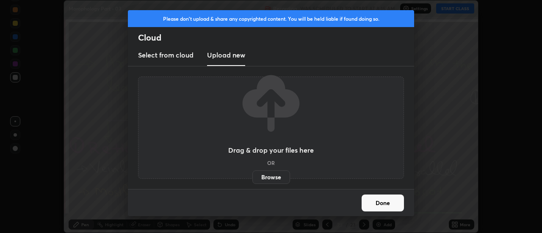
click at [272, 178] on label "Browse" at bounding box center [272, 178] width 38 height 14
click at [253, 178] on input "Browse" at bounding box center [253, 178] width 0 height 14
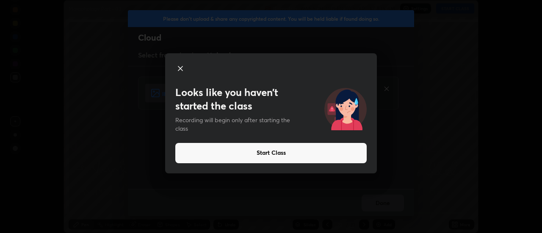
click at [180, 67] on icon at bounding box center [180, 69] width 4 height 4
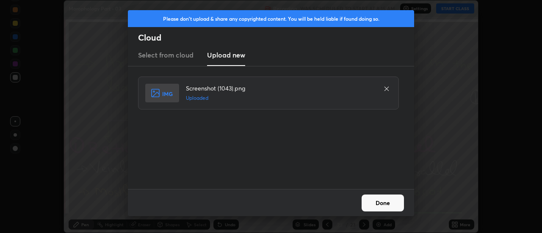
click at [376, 203] on button "Done" at bounding box center [383, 203] width 42 height 17
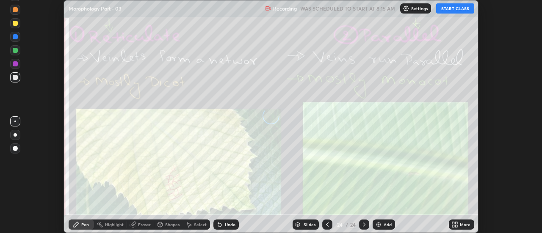
click at [458, 225] on icon at bounding box center [457, 226] width 2 height 2
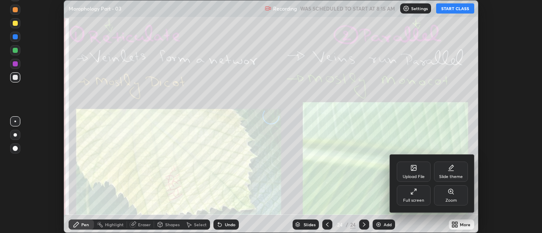
click at [421, 172] on div "Upload File" at bounding box center [414, 172] width 34 height 20
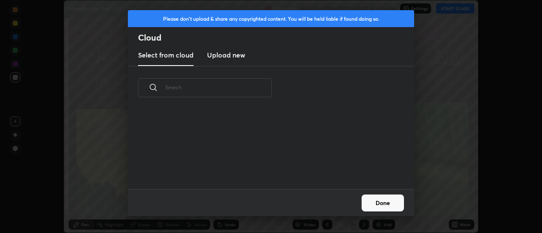
click at [223, 59] on h3 "Upload new" at bounding box center [226, 55] width 38 height 10
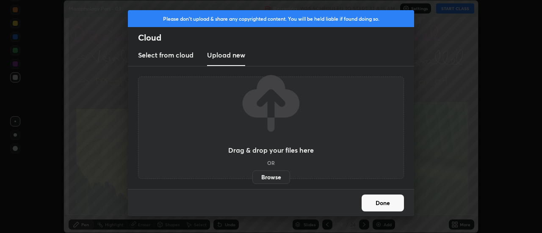
click at [274, 175] on label "Browse" at bounding box center [272, 178] width 38 height 14
click at [253, 175] on input "Browse" at bounding box center [253, 178] width 0 height 14
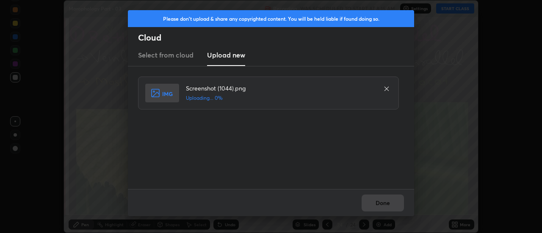
click at [386, 202] on div "Done" at bounding box center [271, 202] width 286 height 27
click at [386, 204] on div "Done" at bounding box center [271, 202] width 286 height 27
click at [386, 204] on button "Done" at bounding box center [383, 203] width 42 height 17
click at [385, 205] on button "Done" at bounding box center [383, 203] width 42 height 17
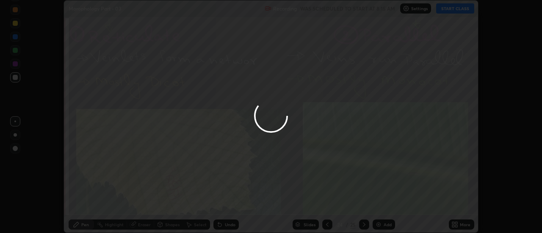
click at [385, 205] on div at bounding box center [271, 116] width 542 height 233
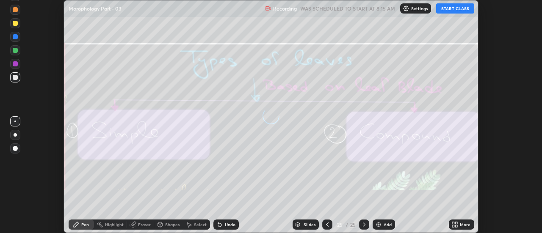
click at [322, 224] on div at bounding box center [327, 225] width 10 height 10
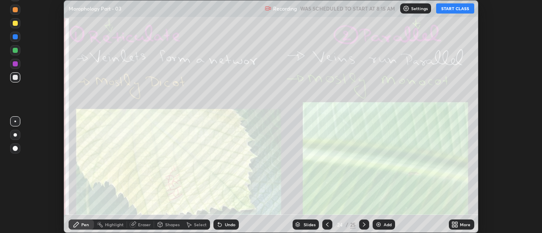
click at [326, 223] on icon at bounding box center [327, 225] width 7 height 7
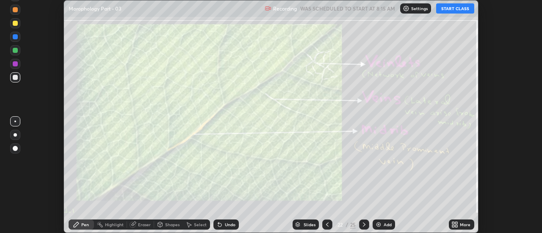
click at [327, 225] on icon at bounding box center [327, 225] width 7 height 7
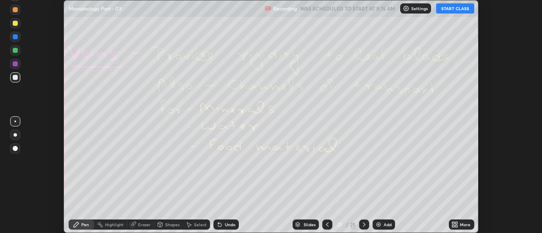
click at [327, 225] on icon at bounding box center [327, 225] width 7 height 7
click at [326, 225] on icon at bounding box center [327, 225] width 3 height 4
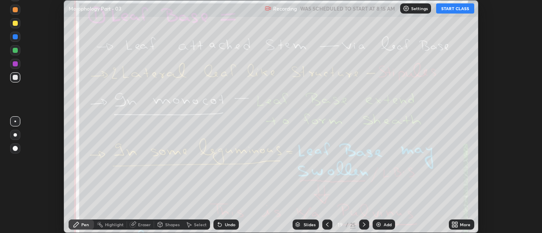
click at [326, 225] on icon at bounding box center [327, 225] width 3 height 4
click at [325, 223] on icon at bounding box center [327, 225] width 7 height 7
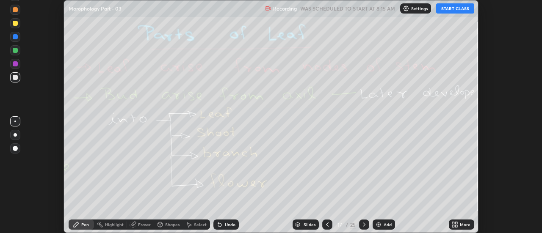
click at [325, 223] on icon at bounding box center [327, 225] width 7 height 7
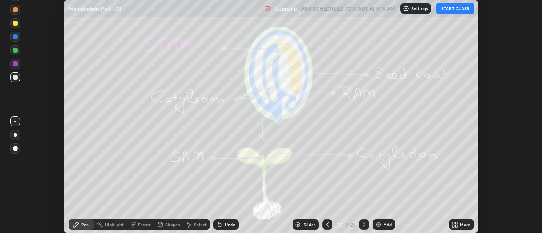
click at [327, 225] on icon at bounding box center [327, 225] width 7 height 7
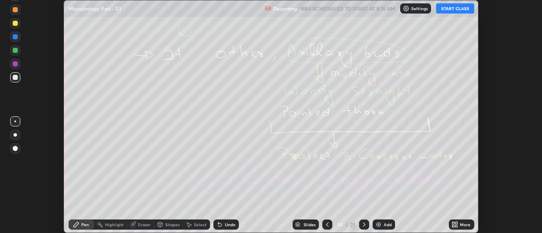
click at [327, 225] on icon at bounding box center [327, 225] width 7 height 7
click at [326, 225] on icon at bounding box center [327, 225] width 3 height 4
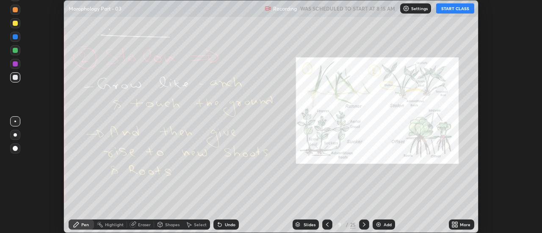
click at [326, 225] on icon at bounding box center [327, 225] width 3 height 4
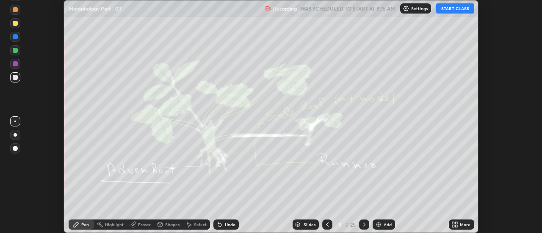
click at [326, 225] on icon at bounding box center [327, 225] width 3 height 4
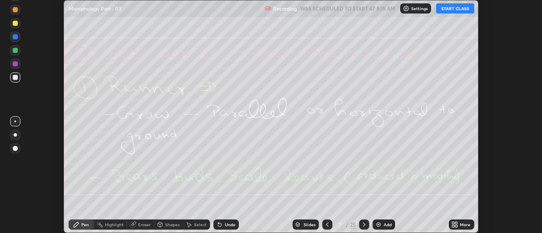
click at [326, 225] on icon at bounding box center [327, 225] width 3 height 4
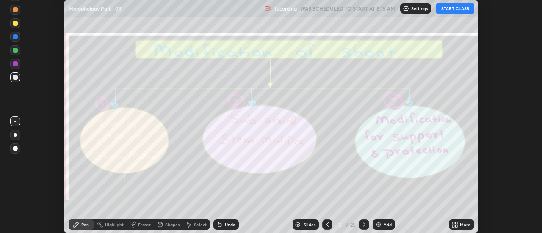
click at [326, 225] on icon at bounding box center [327, 225] width 3 height 4
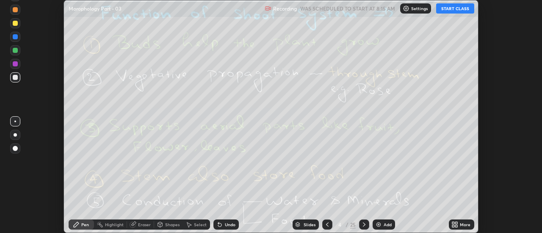
click at [326, 221] on div at bounding box center [327, 225] width 10 height 10
click at [328, 226] on icon at bounding box center [327, 225] width 3 height 4
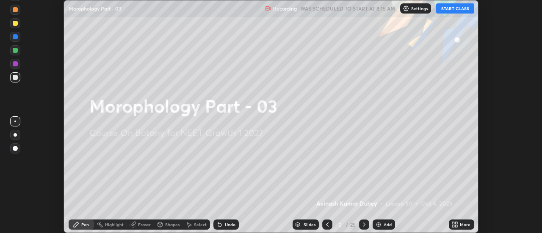
click at [328, 226] on icon at bounding box center [327, 225] width 3 height 4
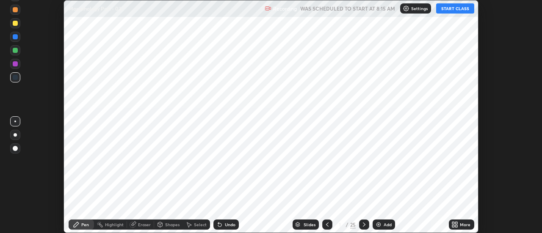
click at [364, 225] on icon at bounding box center [364, 225] width 7 height 7
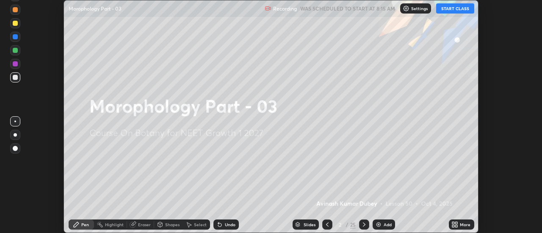
click at [460, 225] on div "More" at bounding box center [461, 225] width 25 height 10
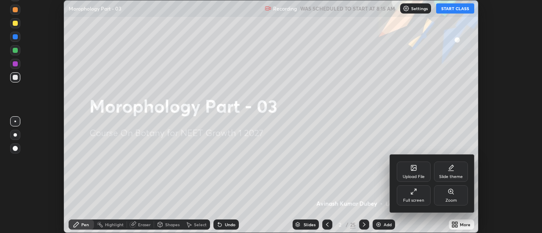
click at [422, 195] on div "Full screen" at bounding box center [414, 196] width 34 height 20
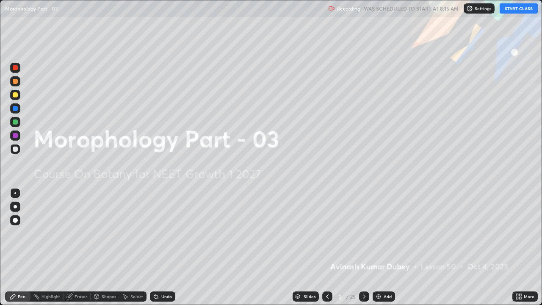
scroll to position [305, 542]
click at [517, 9] on button "START CLASS" at bounding box center [519, 8] width 38 height 10
click at [364, 233] on icon at bounding box center [364, 296] width 7 height 7
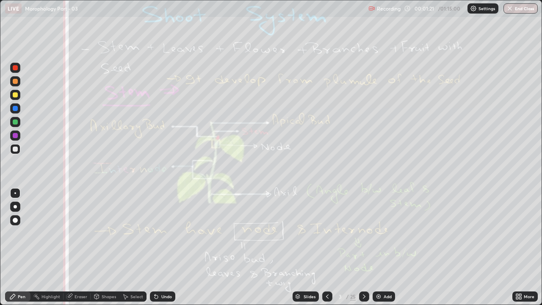
click at [14, 136] on div at bounding box center [15, 135] width 5 height 5
click at [80, 233] on div "Eraser" at bounding box center [81, 296] width 13 height 4
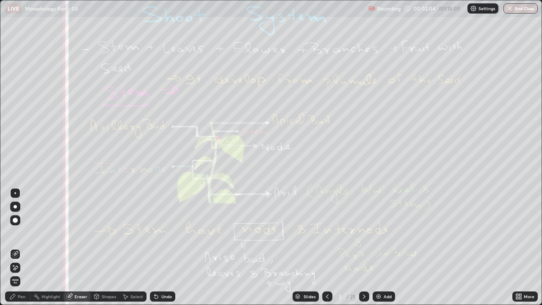
click at [18, 233] on span "Erase all" at bounding box center [15, 281] width 9 height 5
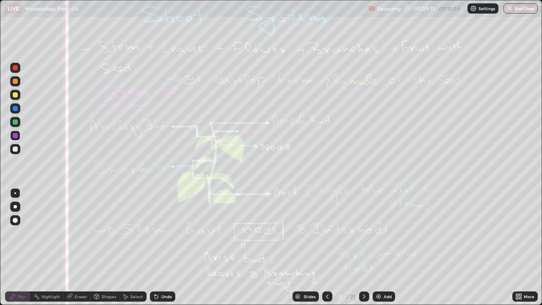
click at [78, 233] on div "Eraser" at bounding box center [77, 297] width 27 height 10
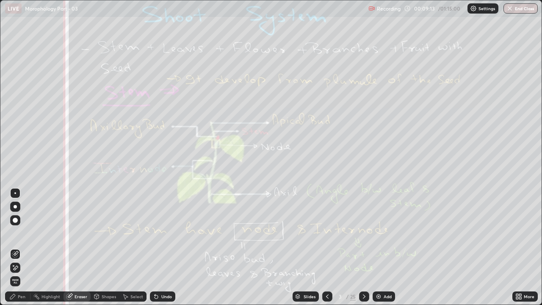
click at [15, 233] on span "Erase all" at bounding box center [15, 281] width 9 height 5
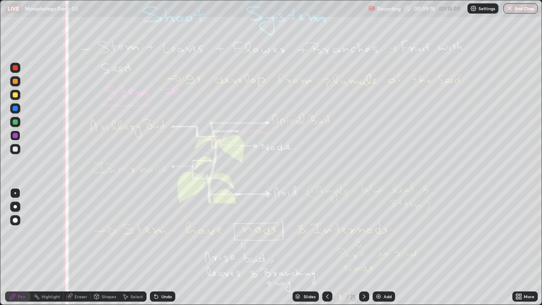
click at [364, 233] on icon at bounding box center [364, 296] width 7 height 7
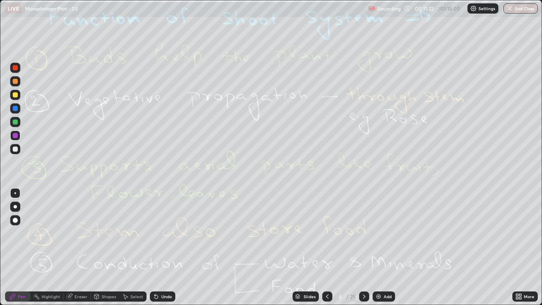
click at [81, 233] on div "Eraser" at bounding box center [81, 296] width 13 height 4
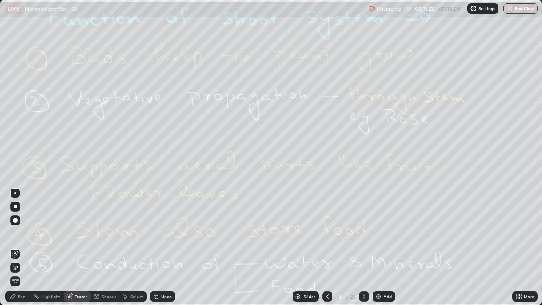
click at [16, 233] on span "Erase all" at bounding box center [15, 281] width 9 height 5
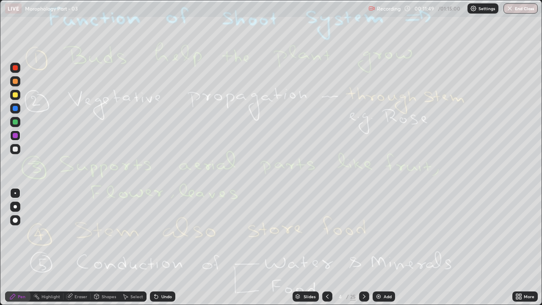
click at [328, 233] on icon at bounding box center [327, 296] width 7 height 7
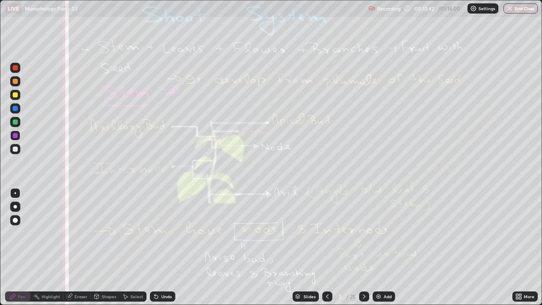
click at [85, 233] on div "Eraser" at bounding box center [81, 296] width 13 height 4
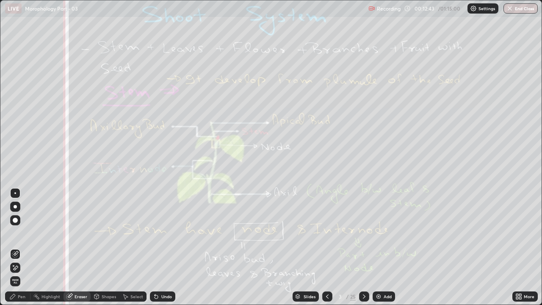
click at [19, 233] on span "Erase all" at bounding box center [15, 281] width 9 height 5
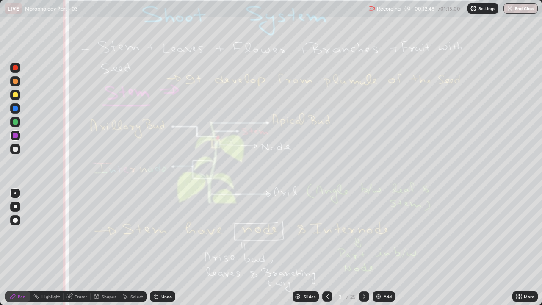
click at [366, 233] on icon at bounding box center [364, 296] width 7 height 7
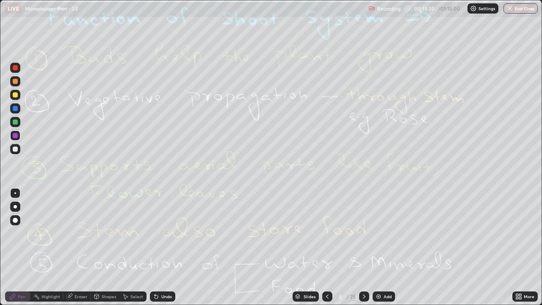
click at [77, 233] on div "Eraser" at bounding box center [77, 297] width 27 height 10
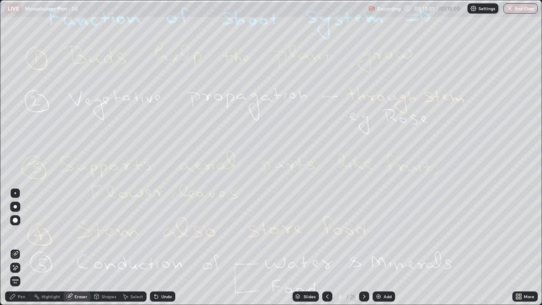
click at [16, 233] on span "Erase all" at bounding box center [15, 281] width 9 height 5
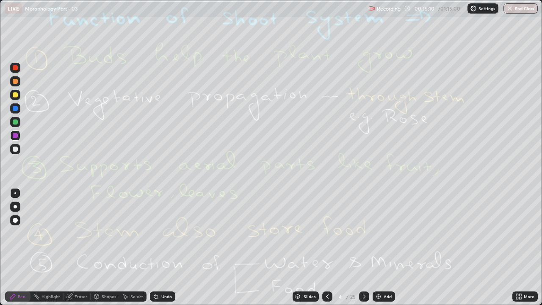
click at [365, 233] on icon at bounding box center [364, 296] width 7 height 7
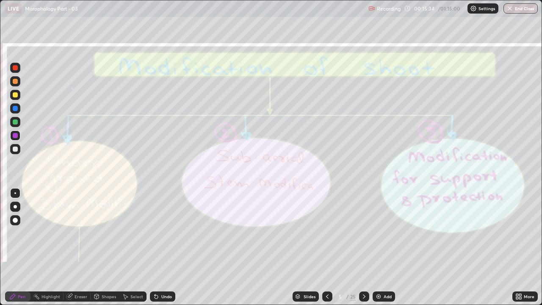
click at [84, 233] on div "Eraser" at bounding box center [81, 296] width 13 height 4
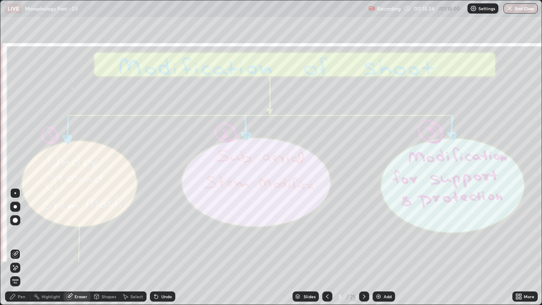
click at [15, 233] on span "Erase all" at bounding box center [15, 281] width 9 height 5
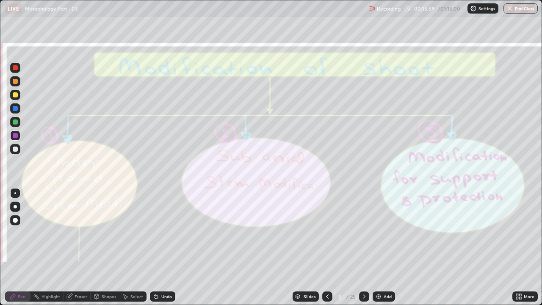
click at [81, 233] on div "Eraser" at bounding box center [81, 296] width 13 height 4
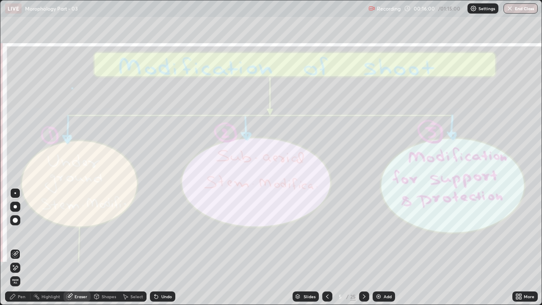
click at [15, 233] on span "Erase all" at bounding box center [15, 281] width 9 height 5
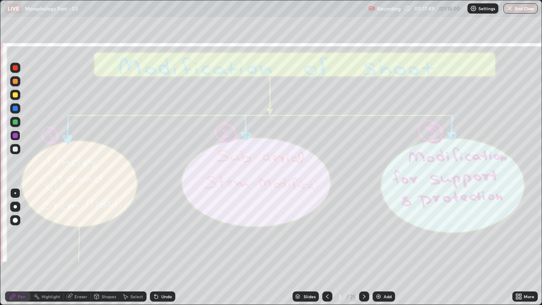
click at [364, 233] on icon at bounding box center [364, 296] width 7 height 7
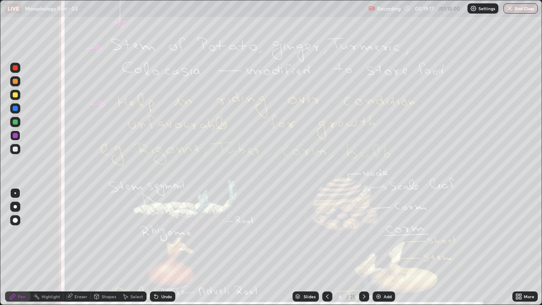
click at [80, 233] on div "Eraser" at bounding box center [81, 296] width 13 height 4
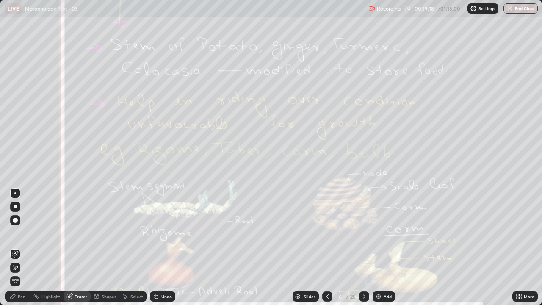
click at [15, 233] on span "Erase all" at bounding box center [15, 281] width 9 height 5
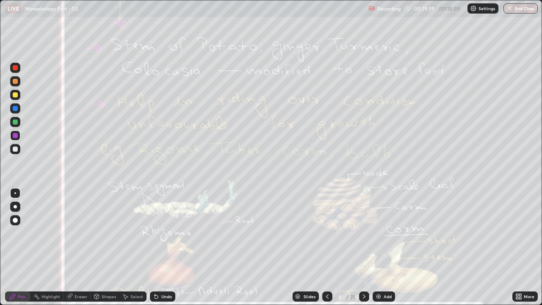
click at [80, 233] on div "Eraser" at bounding box center [77, 297] width 27 height 10
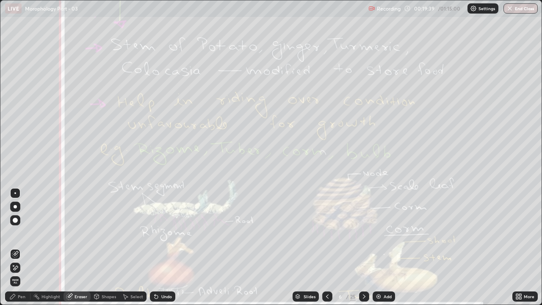
click at [15, 233] on span "Erase all" at bounding box center [15, 281] width 9 height 5
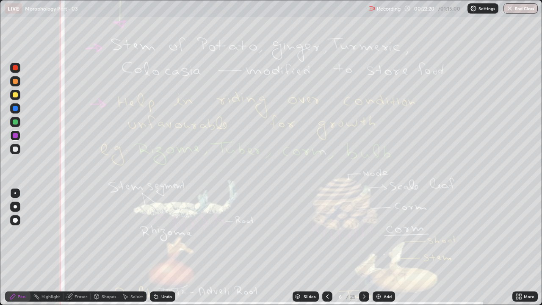
click at [364, 233] on icon at bounding box center [364, 296] width 7 height 7
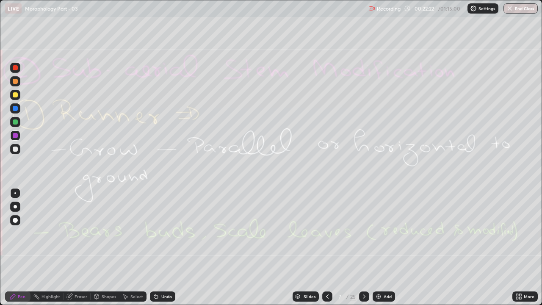
click at [327, 233] on icon at bounding box center [327, 296] width 7 height 7
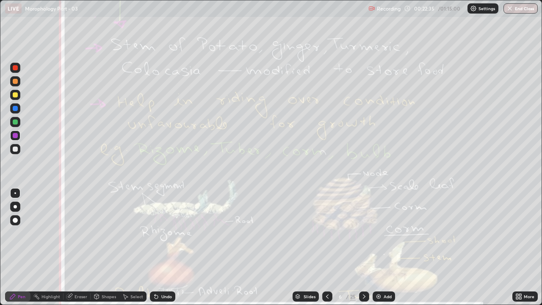
click at [364, 233] on icon at bounding box center [364, 296] width 7 height 7
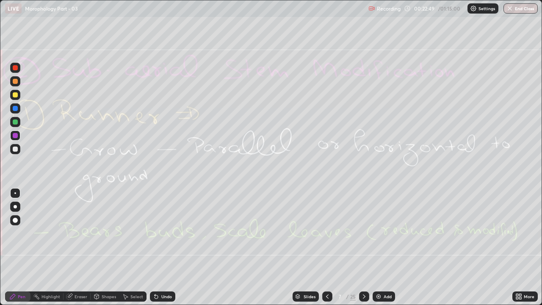
click at [364, 233] on icon at bounding box center [364, 296] width 7 height 7
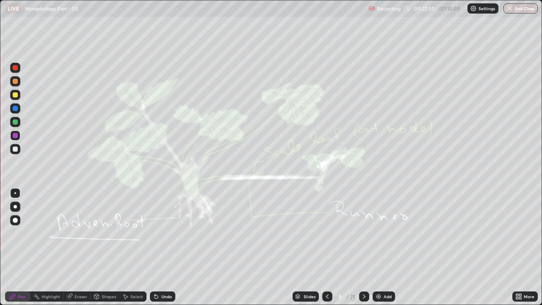
click at [365, 233] on icon at bounding box center [364, 296] width 3 height 4
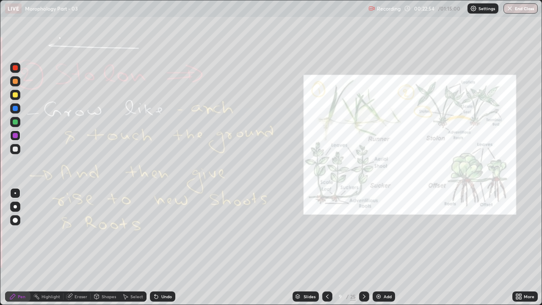
click at [364, 233] on icon at bounding box center [364, 296] width 7 height 7
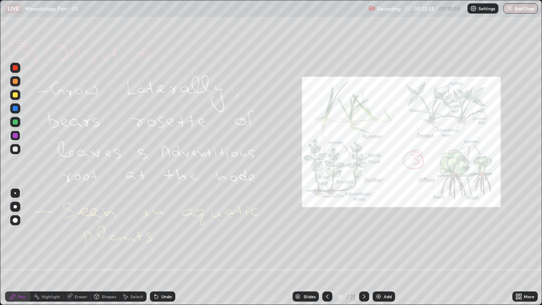
click at [329, 233] on icon at bounding box center [327, 296] width 7 height 7
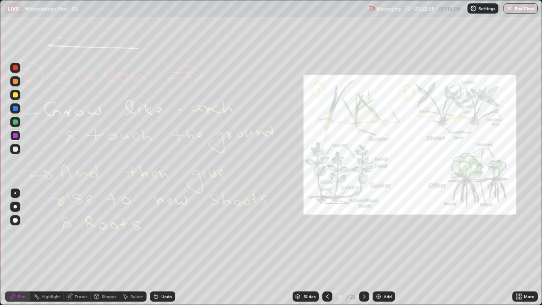
click at [328, 233] on icon at bounding box center [327, 296] width 7 height 7
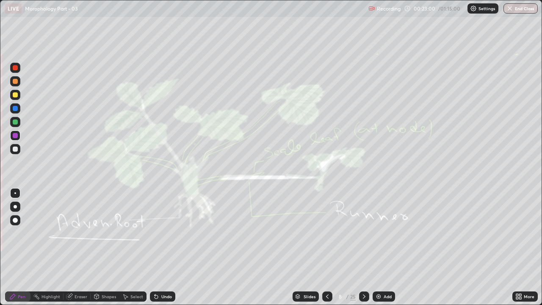
click at [328, 233] on icon at bounding box center [327, 296] width 7 height 7
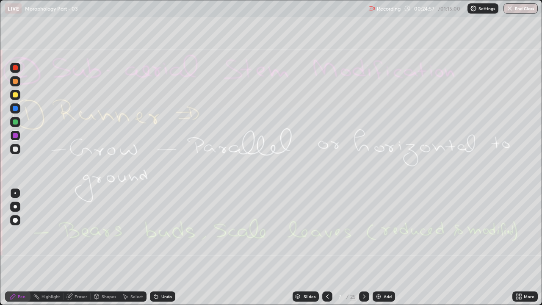
click at [85, 233] on div "Eraser" at bounding box center [81, 296] width 13 height 4
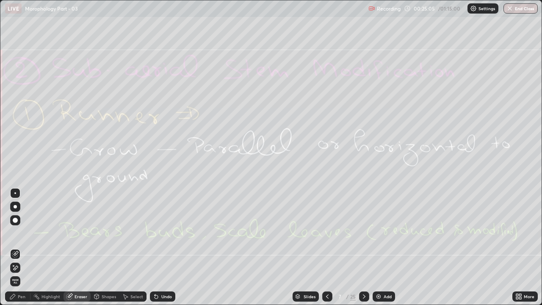
click at [163, 233] on div "Undo" at bounding box center [166, 296] width 11 height 4
click at [27, 233] on div "Pen" at bounding box center [17, 297] width 25 height 10
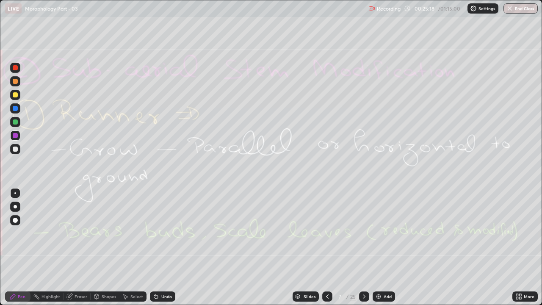
click at [77, 233] on div "Eraser" at bounding box center [81, 296] width 13 height 4
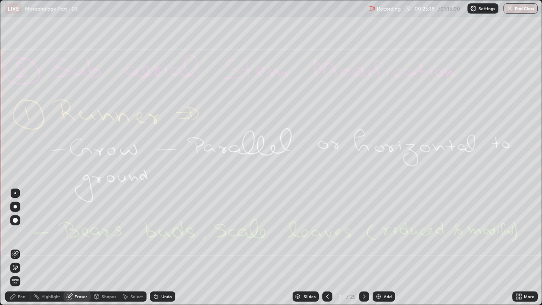
click at [15, 233] on span "Erase all" at bounding box center [15, 281] width 9 height 5
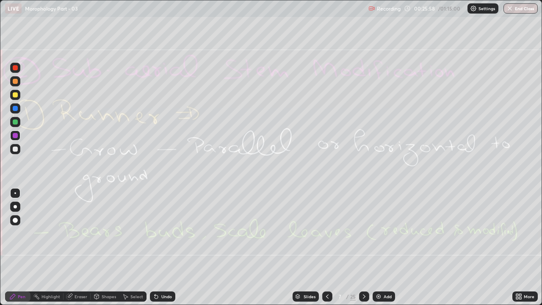
click at [75, 233] on div "Eraser" at bounding box center [81, 296] width 13 height 4
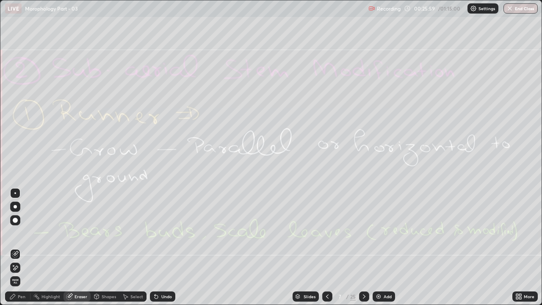
click at [15, 233] on span "Erase all" at bounding box center [15, 281] width 9 height 5
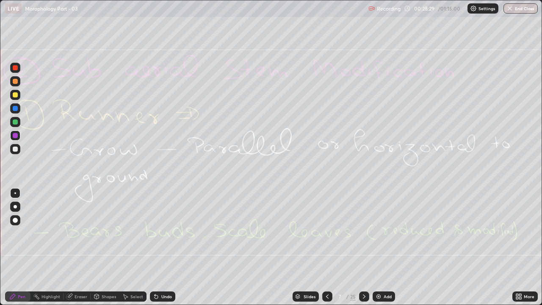
click at [364, 233] on icon at bounding box center [364, 296] width 7 height 7
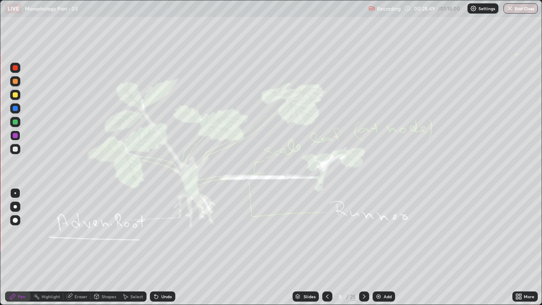
click at [79, 233] on div "Eraser" at bounding box center [81, 296] width 13 height 4
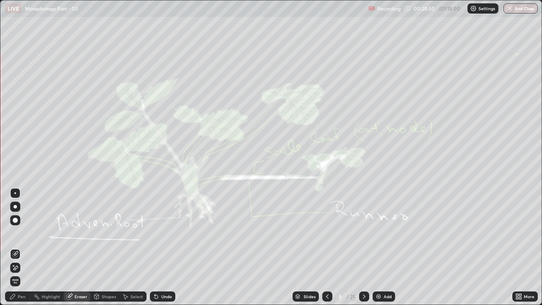
click at [15, 233] on span "Erase all" at bounding box center [15, 281] width 9 height 5
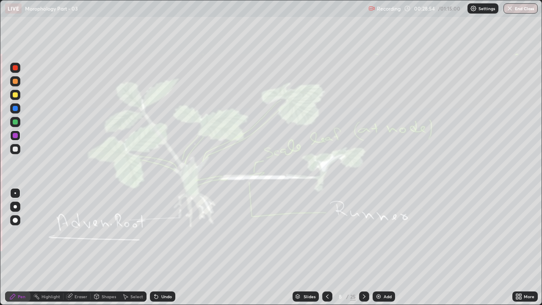
click at [363, 233] on icon at bounding box center [364, 296] width 7 height 7
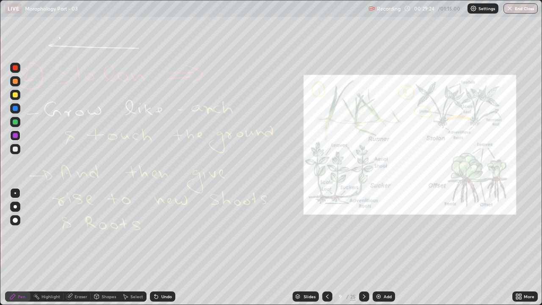
click at [80, 233] on div "Eraser" at bounding box center [81, 296] width 13 height 4
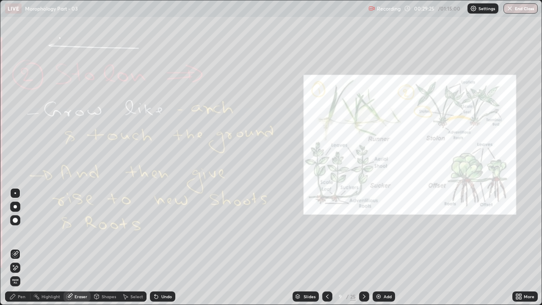
click at [15, 233] on span "Erase all" at bounding box center [15, 281] width 9 height 5
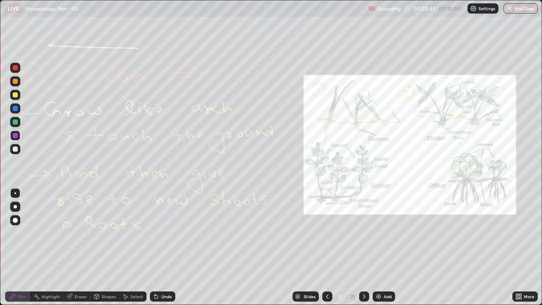
click at [364, 233] on icon at bounding box center [364, 296] width 3 height 4
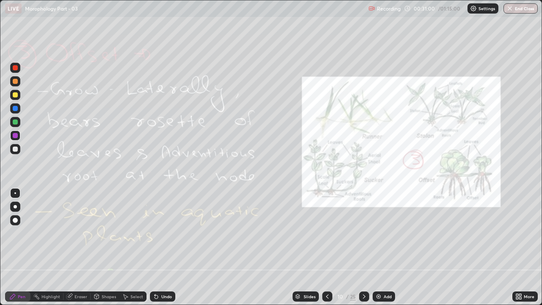
click at [80, 233] on div "Eraser" at bounding box center [81, 296] width 13 height 4
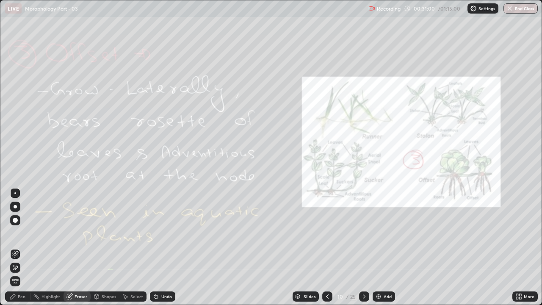
click at [16, 233] on span "Erase all" at bounding box center [15, 281] width 9 height 5
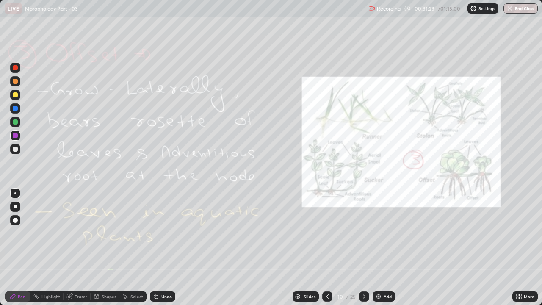
click at [83, 233] on div "Eraser" at bounding box center [81, 296] width 13 height 4
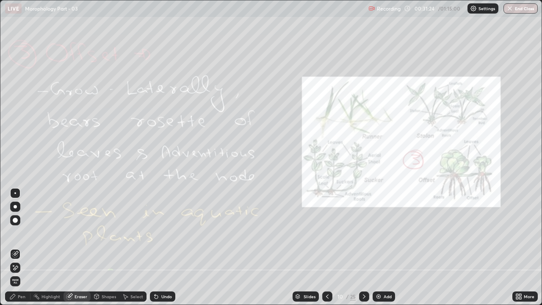
click at [15, 233] on div "Erase all" at bounding box center [15, 281] width 10 height 10
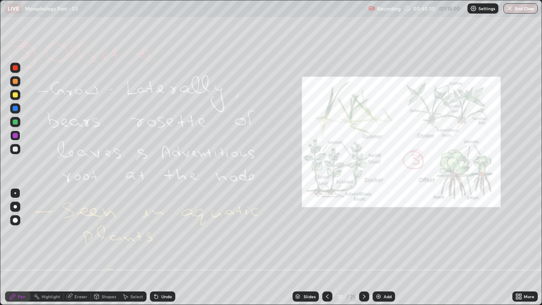
click at [81, 233] on div "Eraser" at bounding box center [81, 296] width 13 height 4
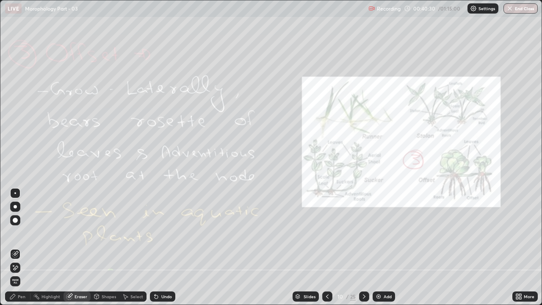
click at [15, 233] on span "Erase all" at bounding box center [15, 281] width 9 height 5
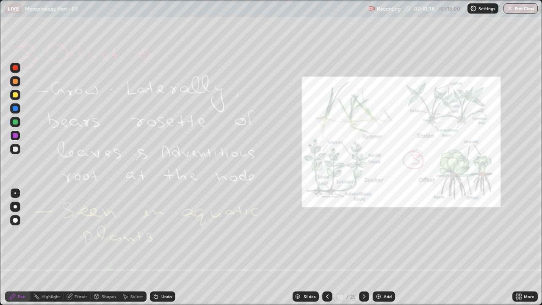
click at [82, 233] on div "Eraser" at bounding box center [81, 296] width 13 height 4
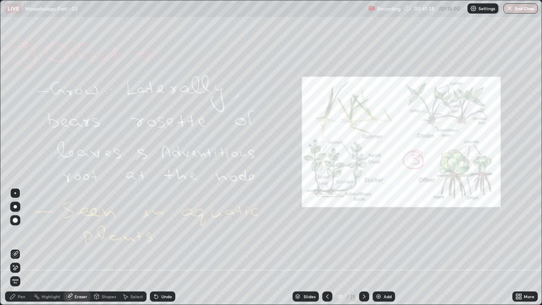
click at [17, 233] on span "Erase all" at bounding box center [15, 281] width 9 height 5
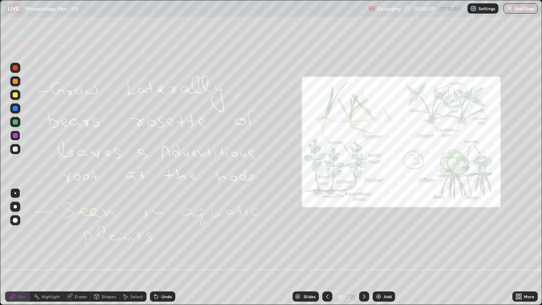
click at [85, 233] on div "Eraser" at bounding box center [77, 297] width 27 height 10
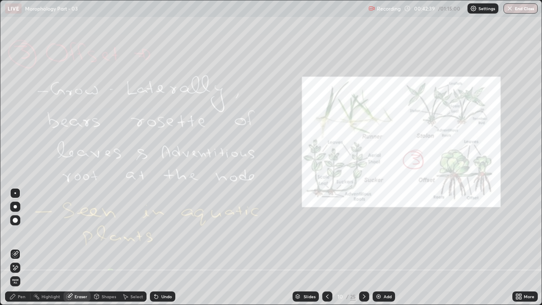
click at [15, 233] on span "Erase all" at bounding box center [15, 281] width 9 height 5
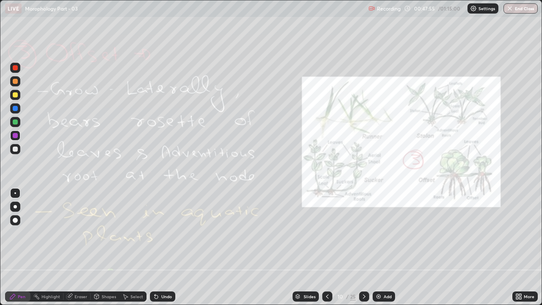
click at [364, 233] on icon at bounding box center [364, 296] width 7 height 7
click at [365, 233] on icon at bounding box center [364, 296] width 7 height 7
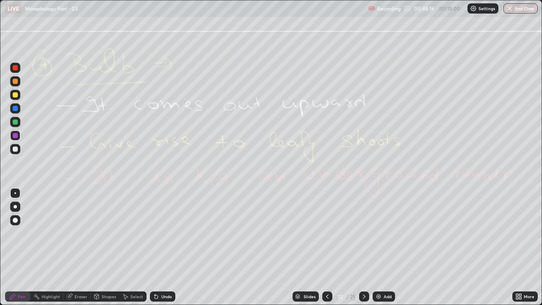
click at [81, 233] on div "Eraser" at bounding box center [81, 296] width 13 height 4
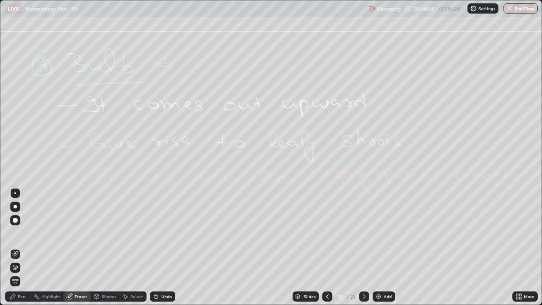
click at [15, 233] on span "Erase all" at bounding box center [15, 281] width 9 height 5
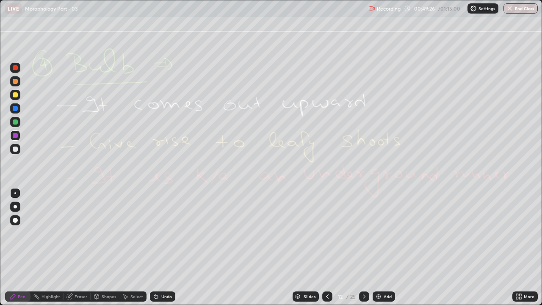
click at [364, 233] on icon at bounding box center [364, 296] width 3 height 4
click at [79, 233] on div "Eraser" at bounding box center [81, 296] width 13 height 4
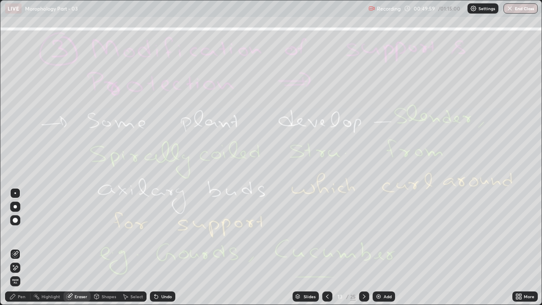
click at [19, 233] on span "Erase all" at bounding box center [15, 281] width 9 height 5
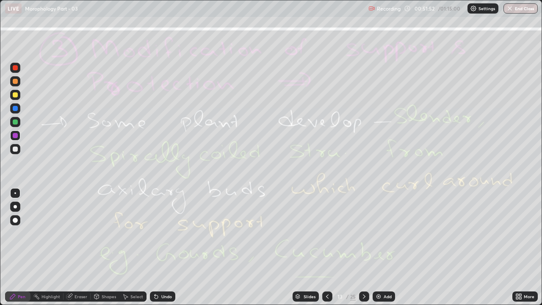
click at [364, 233] on icon at bounding box center [364, 296] width 7 height 7
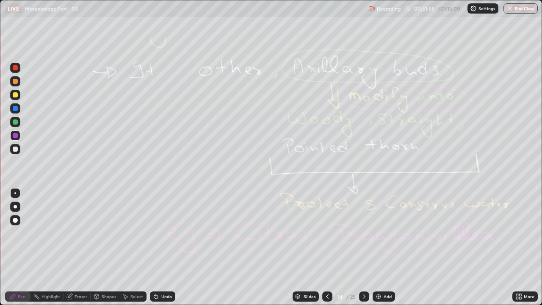
click at [78, 233] on div "Eraser" at bounding box center [81, 296] width 13 height 4
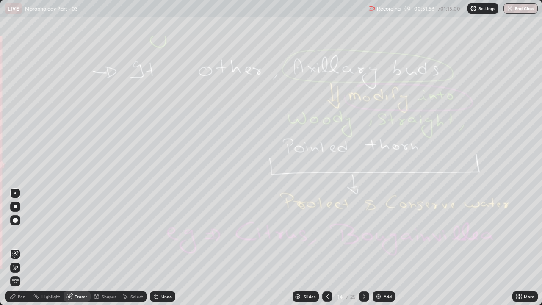
click at [16, 233] on span "Erase all" at bounding box center [15, 281] width 9 height 5
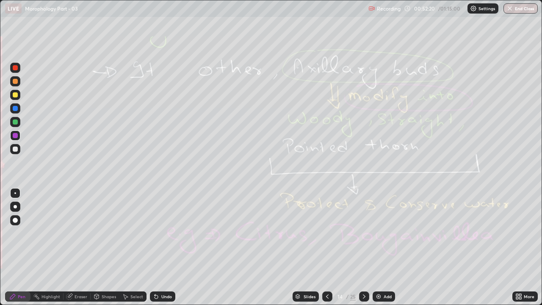
click at [83, 233] on div "Eraser" at bounding box center [81, 296] width 13 height 4
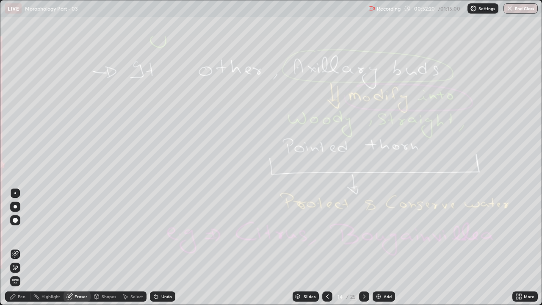
click at [17, 233] on span "Erase all" at bounding box center [15, 281] width 9 height 5
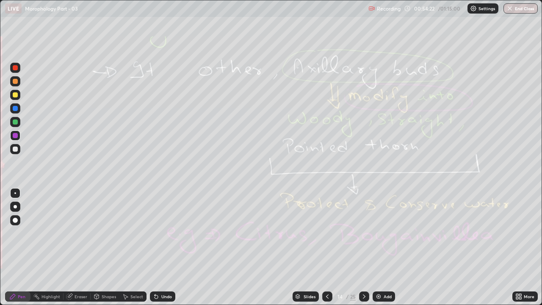
click at [364, 233] on icon at bounding box center [364, 296] width 7 height 7
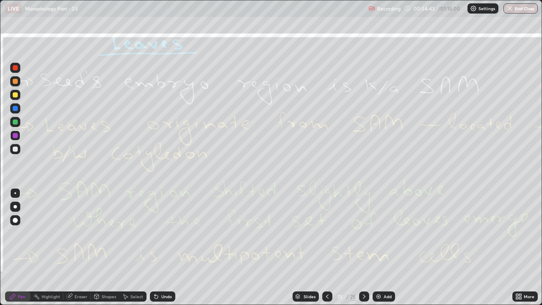
click at [364, 233] on icon at bounding box center [364, 296] width 7 height 7
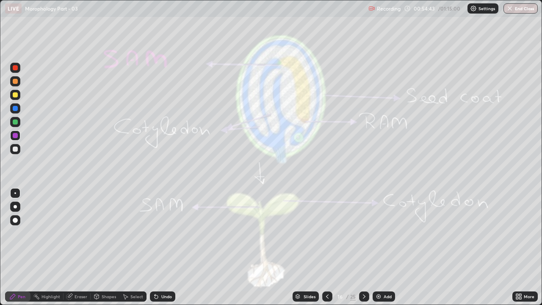
click at [366, 233] on div at bounding box center [364, 296] width 10 height 17
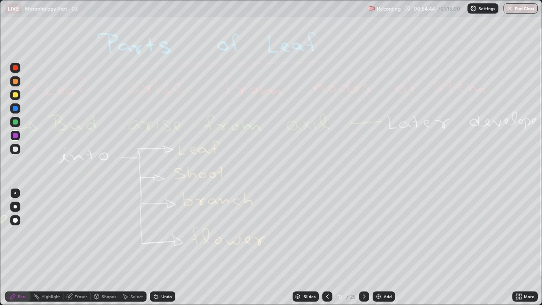
click at [327, 233] on icon at bounding box center [327, 296] width 7 height 7
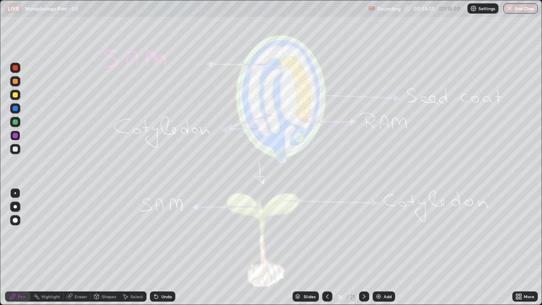
click at [363, 233] on icon at bounding box center [364, 296] width 7 height 7
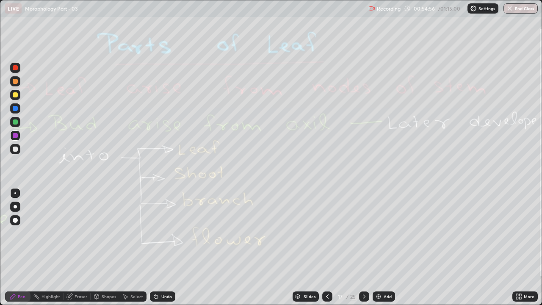
click at [363, 233] on icon at bounding box center [364, 296] width 7 height 7
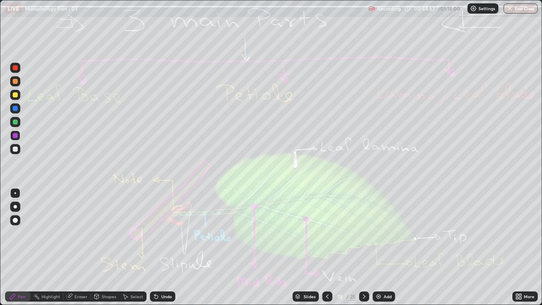
click at [326, 233] on icon at bounding box center [327, 296] width 3 height 4
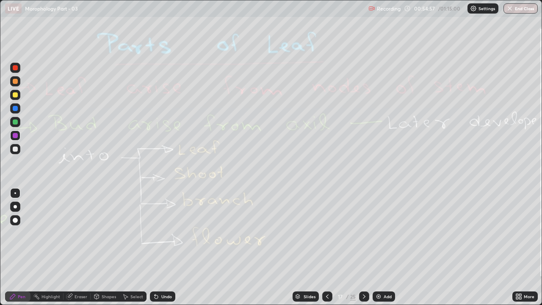
click at [328, 233] on icon at bounding box center [327, 296] width 7 height 7
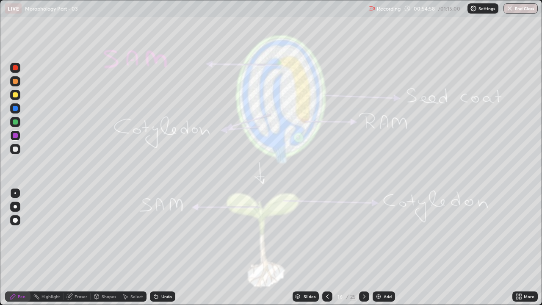
click at [328, 233] on icon at bounding box center [327, 296] width 7 height 7
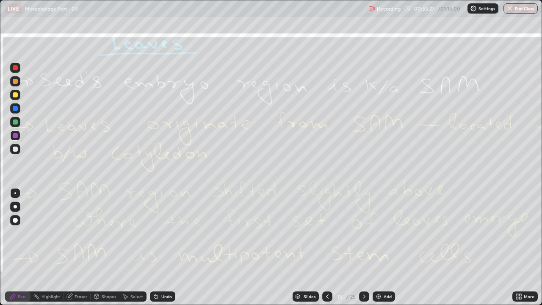
click at [365, 233] on icon at bounding box center [364, 296] width 7 height 7
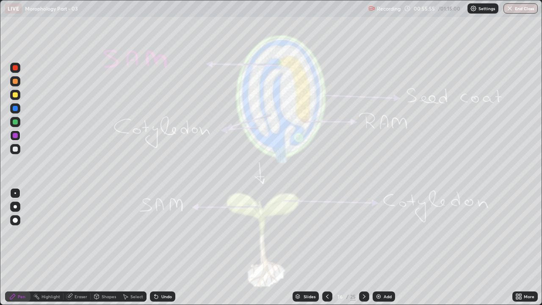
click at [329, 233] on div at bounding box center [327, 296] width 10 height 17
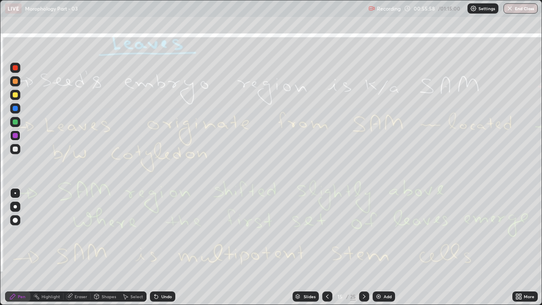
click at [365, 233] on div at bounding box center [364, 297] width 10 height 10
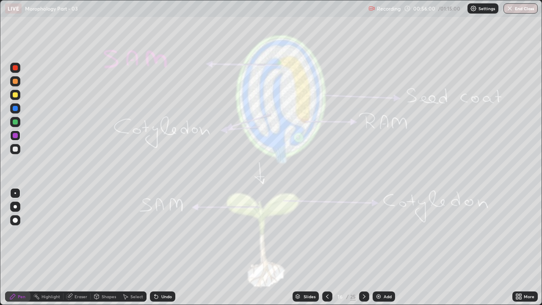
click at [327, 233] on icon at bounding box center [327, 296] width 7 height 7
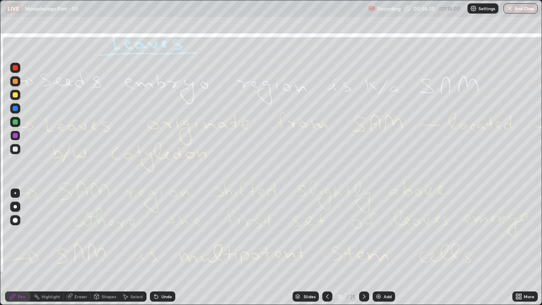
click at [16, 122] on div at bounding box center [15, 121] width 5 height 5
click at [365, 233] on icon at bounding box center [364, 296] width 7 height 7
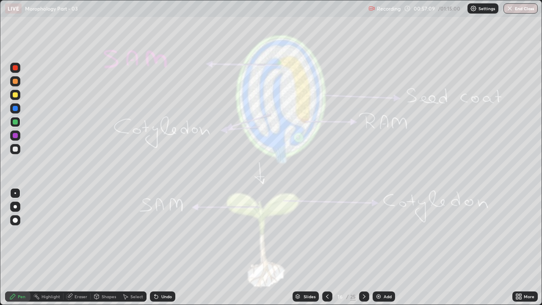
click at [84, 233] on div "Eraser" at bounding box center [77, 297] width 27 height 10
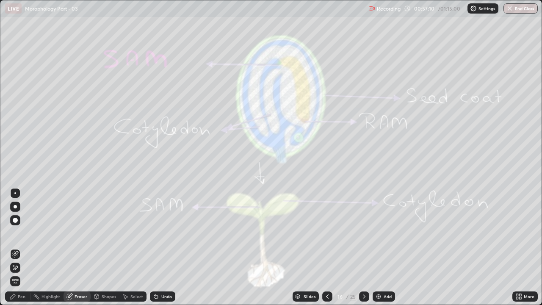
click at [17, 233] on span "Erase all" at bounding box center [15, 281] width 9 height 5
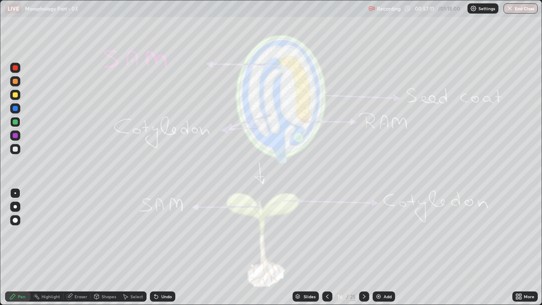
click at [327, 233] on icon at bounding box center [327, 296] width 7 height 7
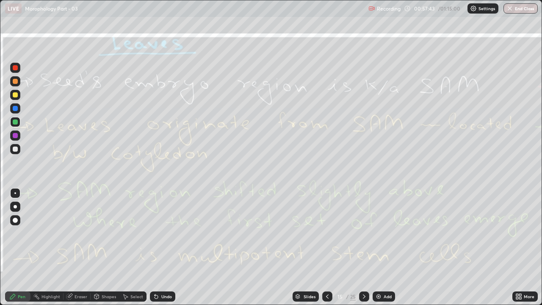
click at [79, 233] on div "Eraser" at bounding box center [81, 296] width 13 height 4
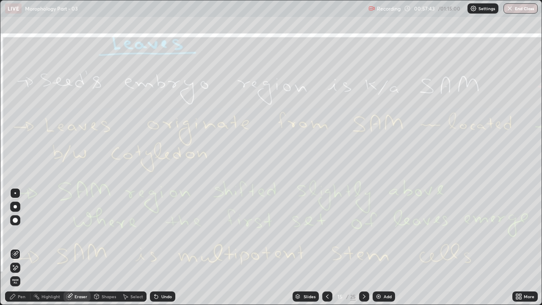
click at [16, 233] on span "Erase all" at bounding box center [15, 281] width 9 height 5
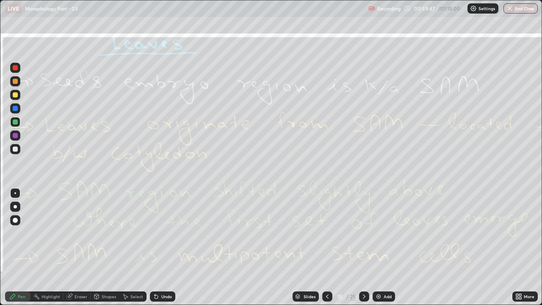
click at [362, 233] on icon at bounding box center [364, 296] width 7 height 7
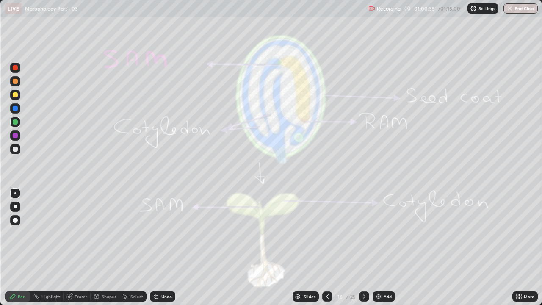
click at [373, 233] on div "Add" at bounding box center [384, 297] width 22 height 10
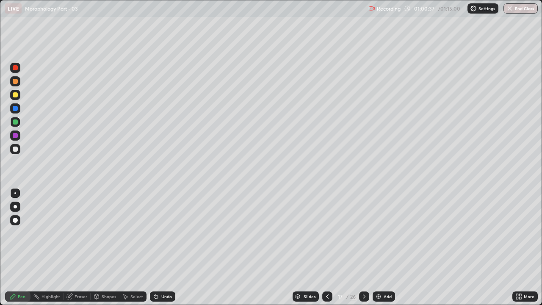
click at [364, 233] on icon at bounding box center [364, 296] width 7 height 7
click at [79, 233] on div "Eraser" at bounding box center [81, 296] width 13 height 4
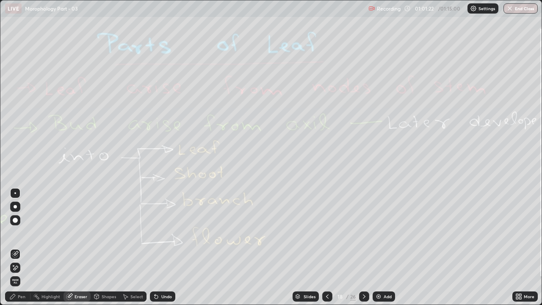
click at [19, 233] on span "Erase all" at bounding box center [15, 281] width 9 height 5
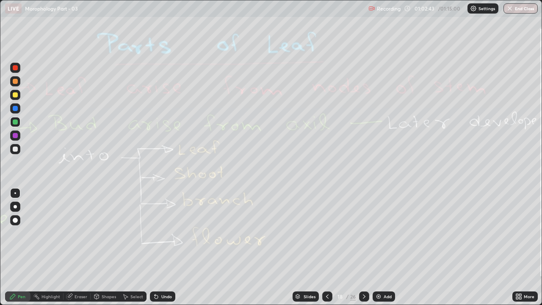
click at [81, 233] on div "Eraser" at bounding box center [77, 297] width 27 height 10
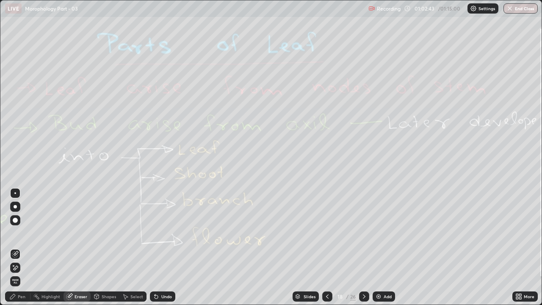
click at [14, 233] on span "Erase all" at bounding box center [15, 281] width 9 height 5
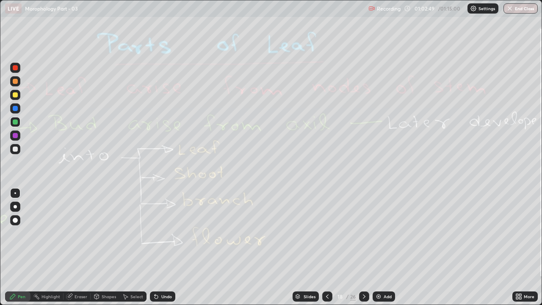
click at [363, 233] on icon at bounding box center [364, 296] width 7 height 7
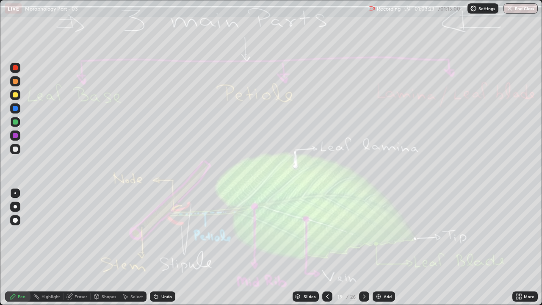
click at [80, 233] on div "Eraser" at bounding box center [81, 296] width 13 height 4
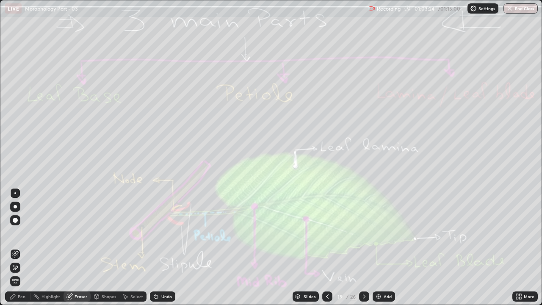
click at [15, 233] on span "Erase all" at bounding box center [15, 281] width 9 height 5
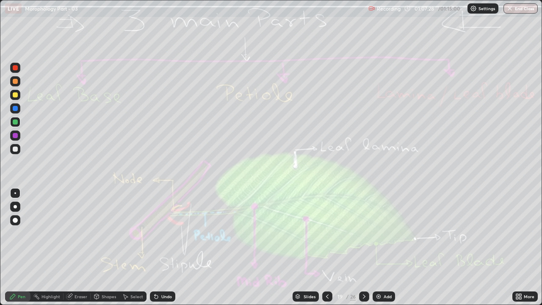
click at [525, 5] on button "End Class" at bounding box center [521, 8] width 34 height 10
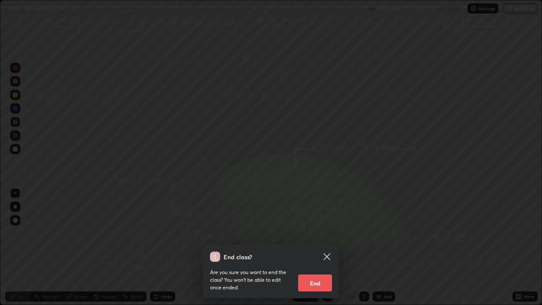
click at [321, 233] on button "End" at bounding box center [315, 283] width 34 height 17
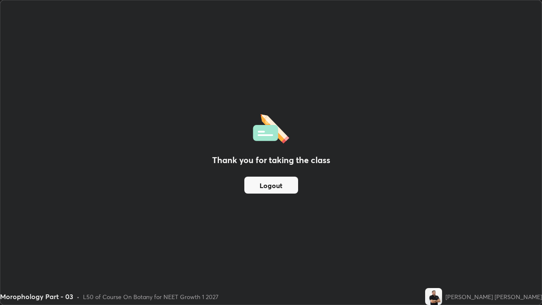
click at [276, 186] on button "Logout" at bounding box center [271, 185] width 54 height 17
